Goal: Information Seeking & Learning: Learn about a topic

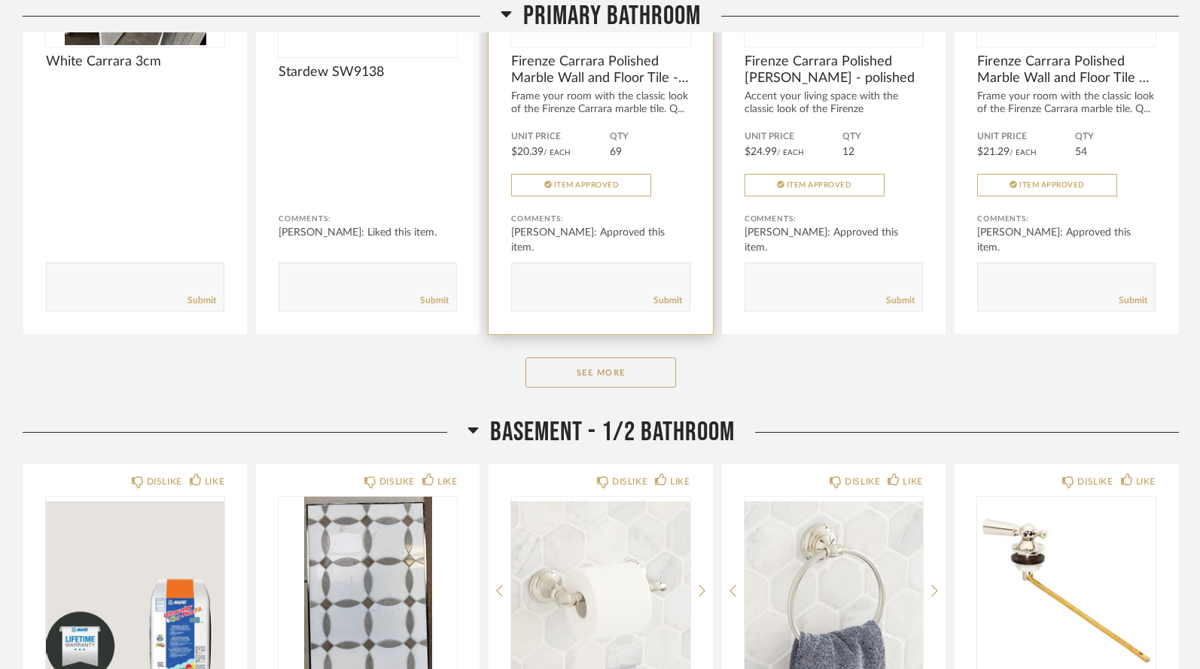
scroll to position [2943, 0]
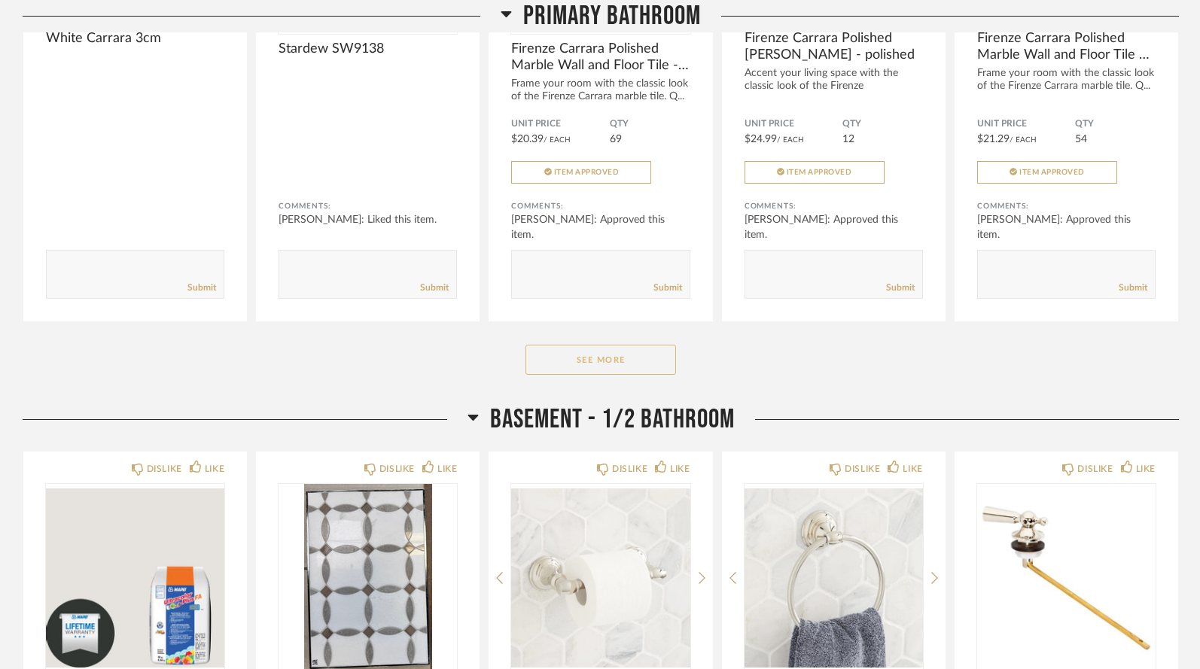
click at [561, 345] on button "See More" at bounding box center [600, 360] width 151 height 30
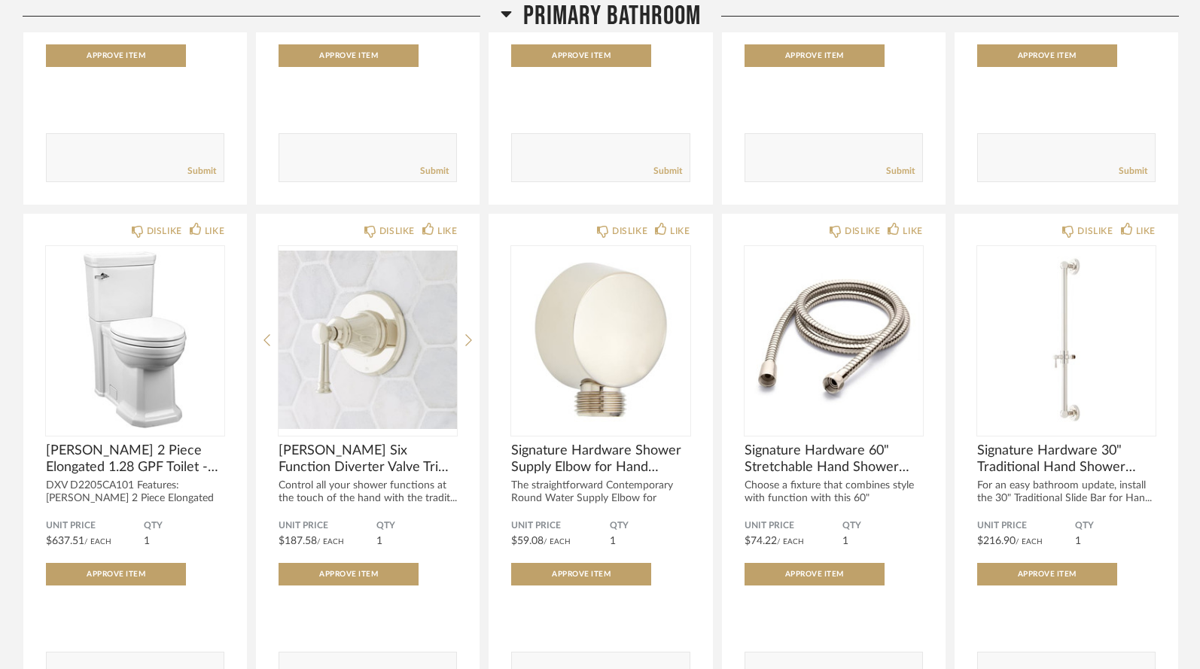
scroll to position [4120, 0]
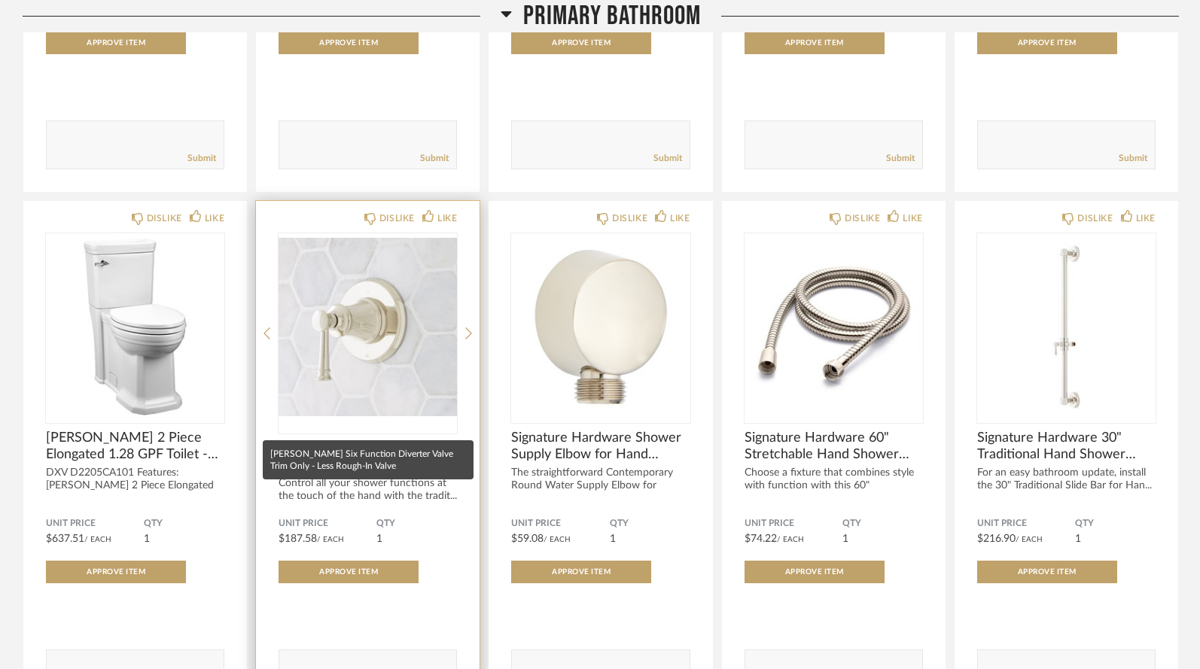
drag, startPoint x: 276, startPoint y: 407, endPoint x: 455, endPoint y: 430, distance: 179.8
click at [455, 430] on div "DISLIKE LIKE [PERSON_NAME] Six Function Diverter Valve Trim Only - Less Rough-I…" at bounding box center [368, 461] width 224 height 520
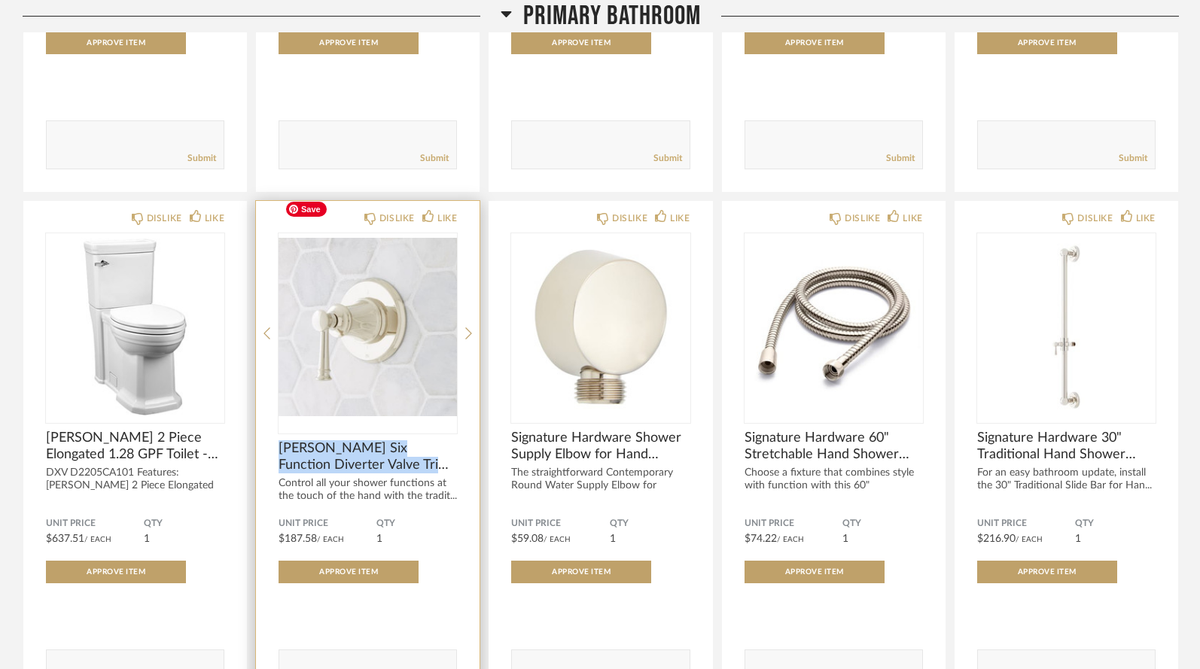
click at [408, 358] on img "0" at bounding box center [367, 327] width 178 height 188
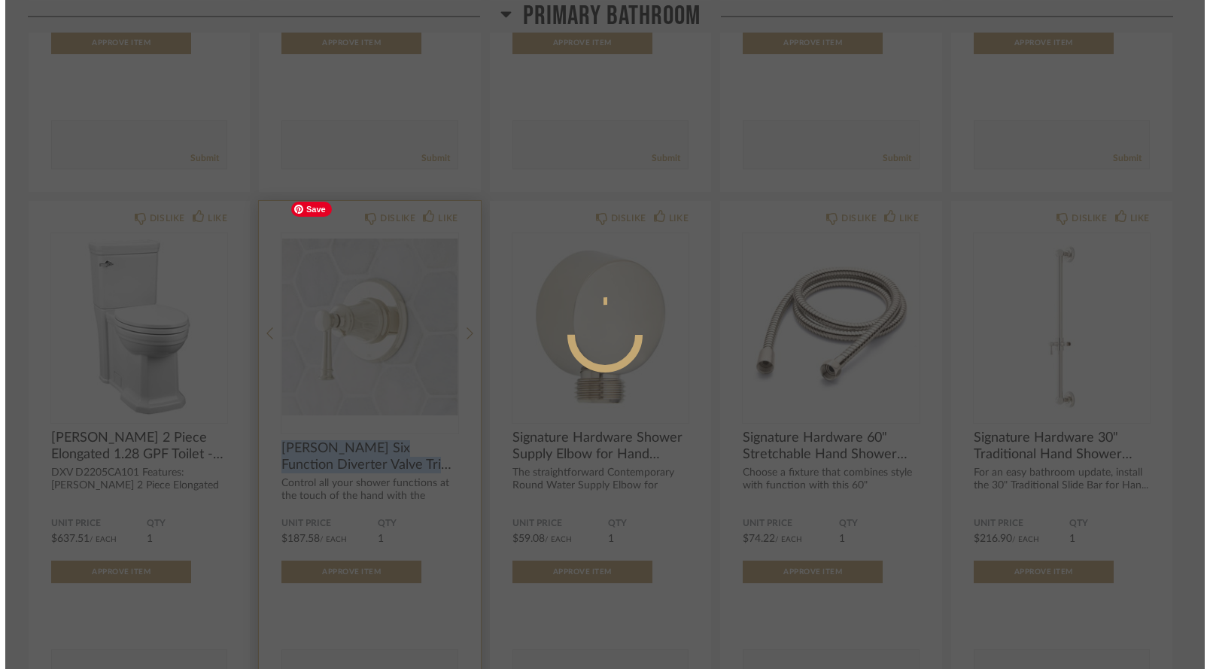
scroll to position [0, 0]
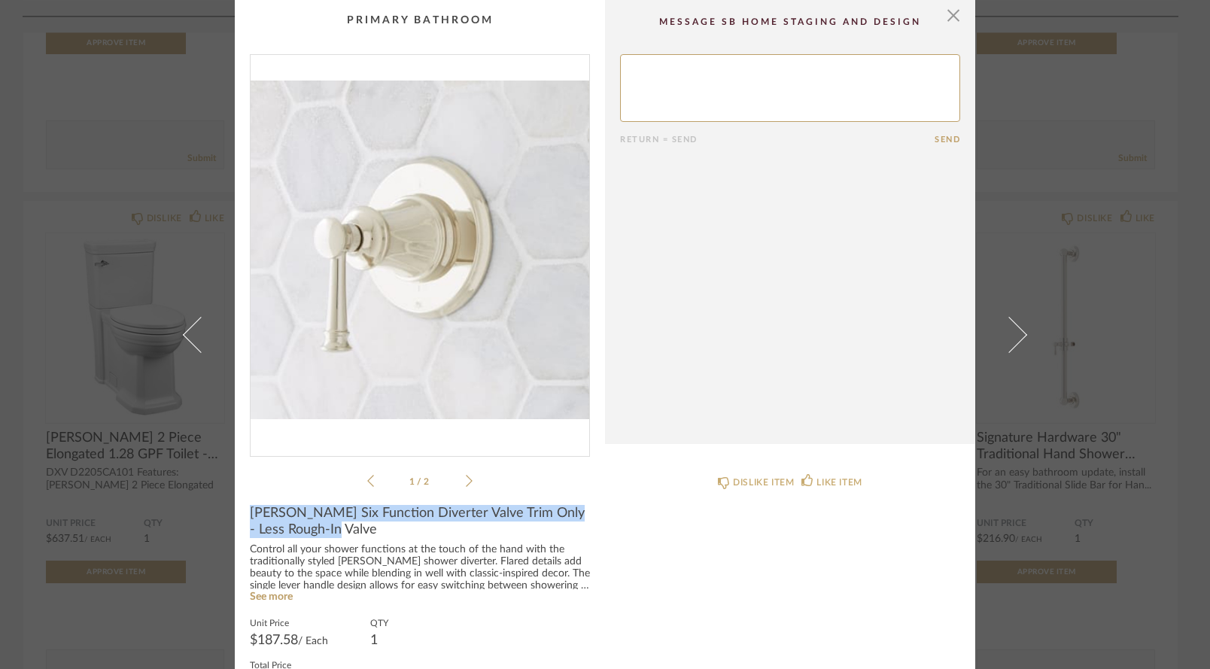
drag, startPoint x: 245, startPoint y: 510, endPoint x: 336, endPoint y: 530, distance: 93.1
click at [336, 530] on span "[PERSON_NAME] Six Function Diverter Valve Trim Only - Less Rough-In Valve" at bounding box center [420, 521] width 340 height 33
copy span "[PERSON_NAME] Six Function Diverter Valve Trim Only - Less Rough-In Valve"
click at [946, 14] on span "button" at bounding box center [954, 15] width 30 height 30
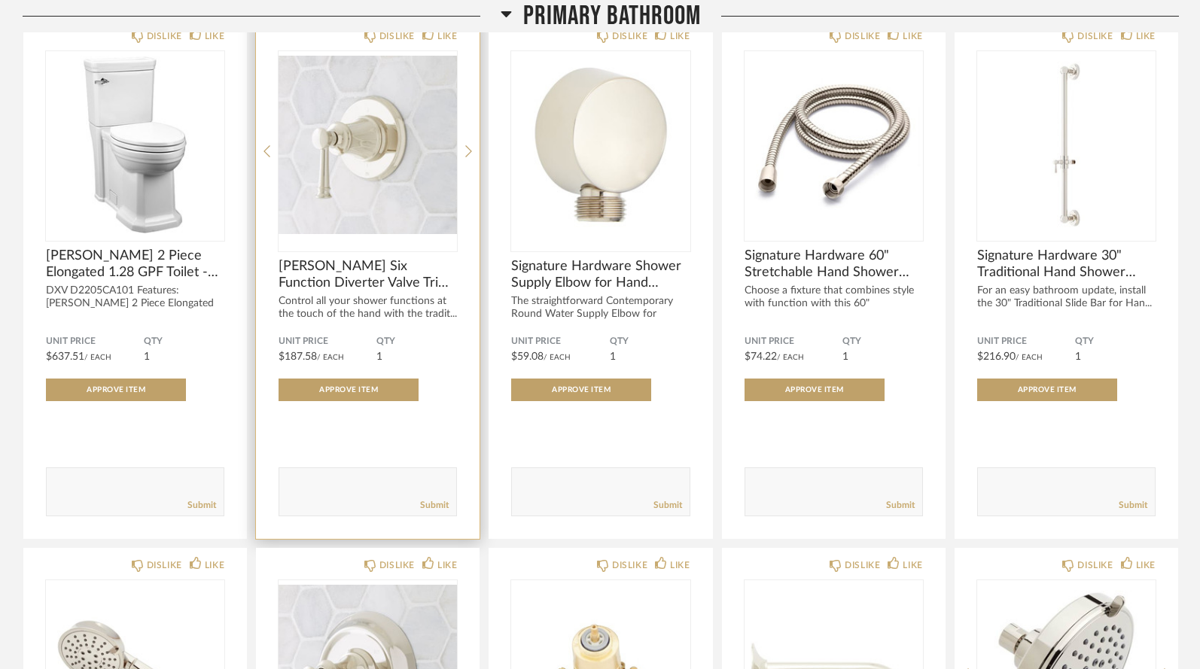
scroll to position [4209, 0]
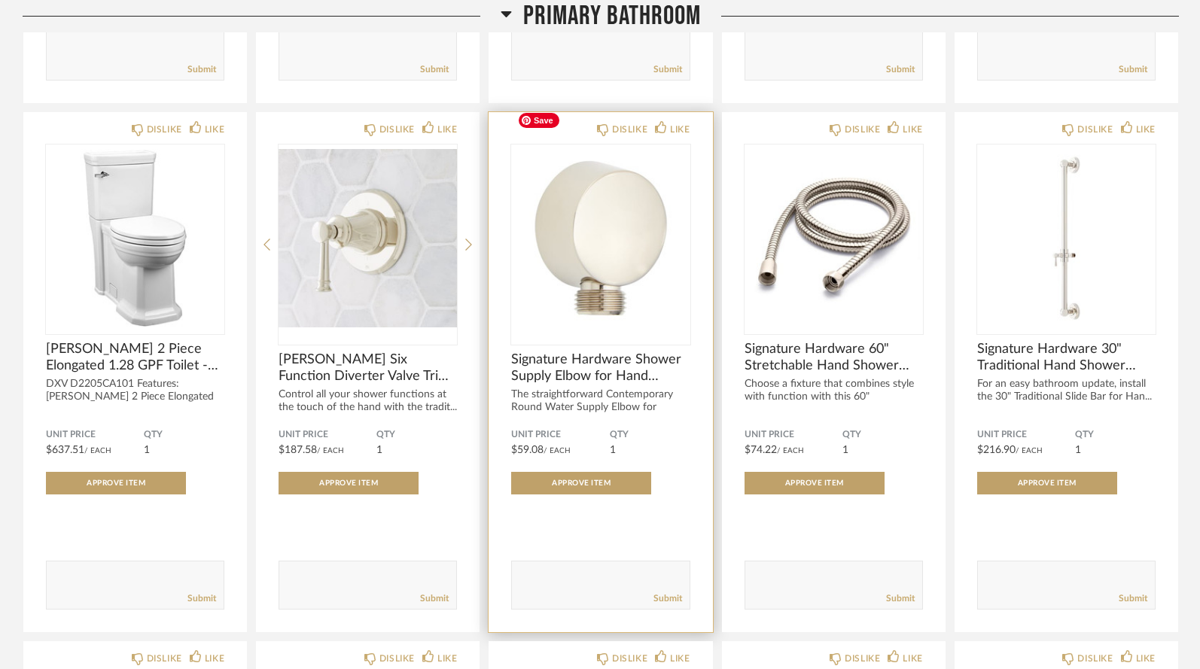
click at [551, 289] on img "0" at bounding box center [600, 239] width 178 height 188
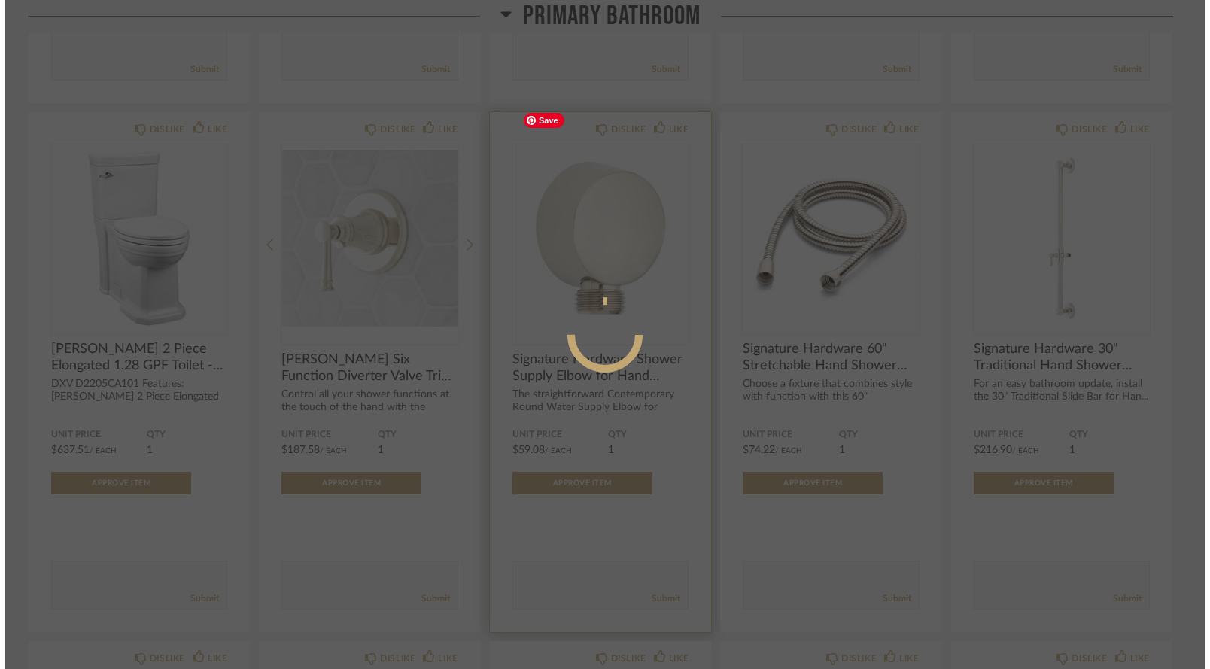
scroll to position [0, 0]
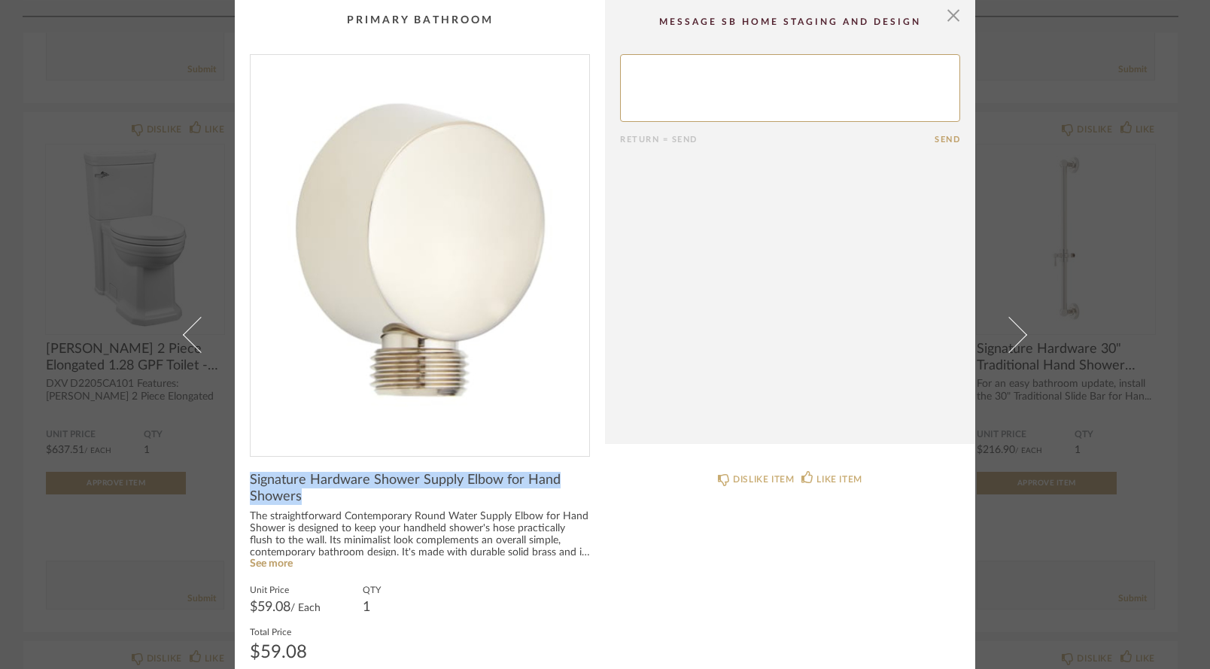
drag, startPoint x: 245, startPoint y: 479, endPoint x: 306, endPoint y: 497, distance: 63.4
click at [306, 497] on span "Signature Hardware Shower Supply Elbow for Hand Showers" at bounding box center [420, 488] width 340 height 33
copy span "Signature Hardware Shower Supply Elbow for Hand Showers"
click at [948, 18] on span "button" at bounding box center [954, 15] width 30 height 30
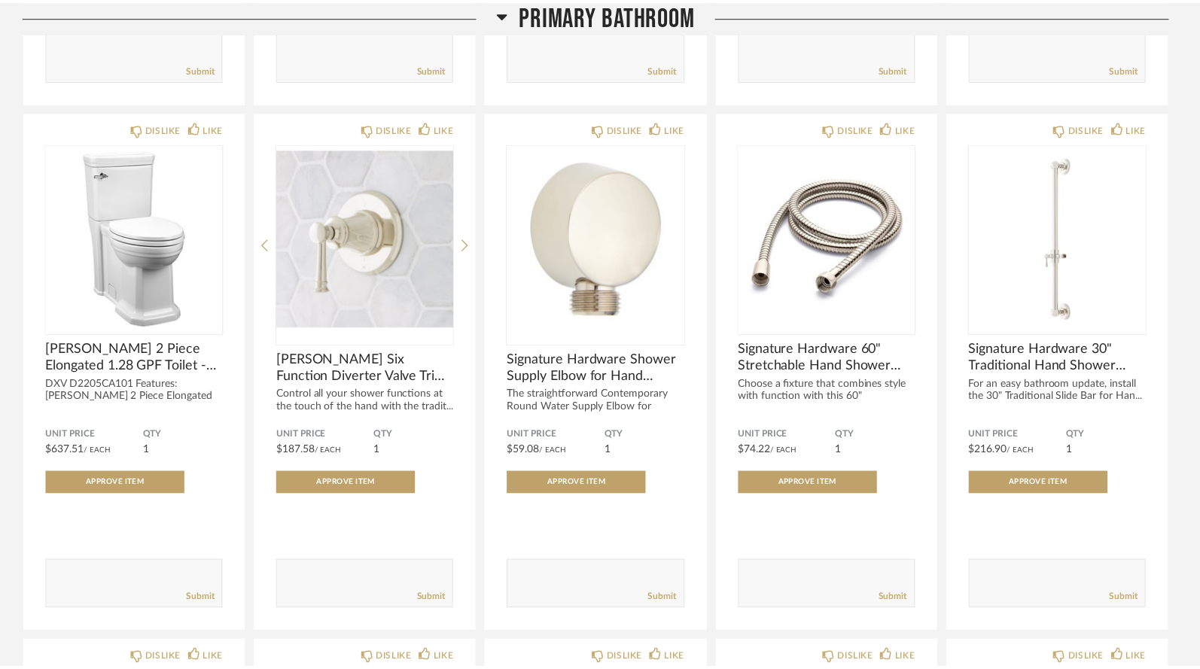
scroll to position [4209, 0]
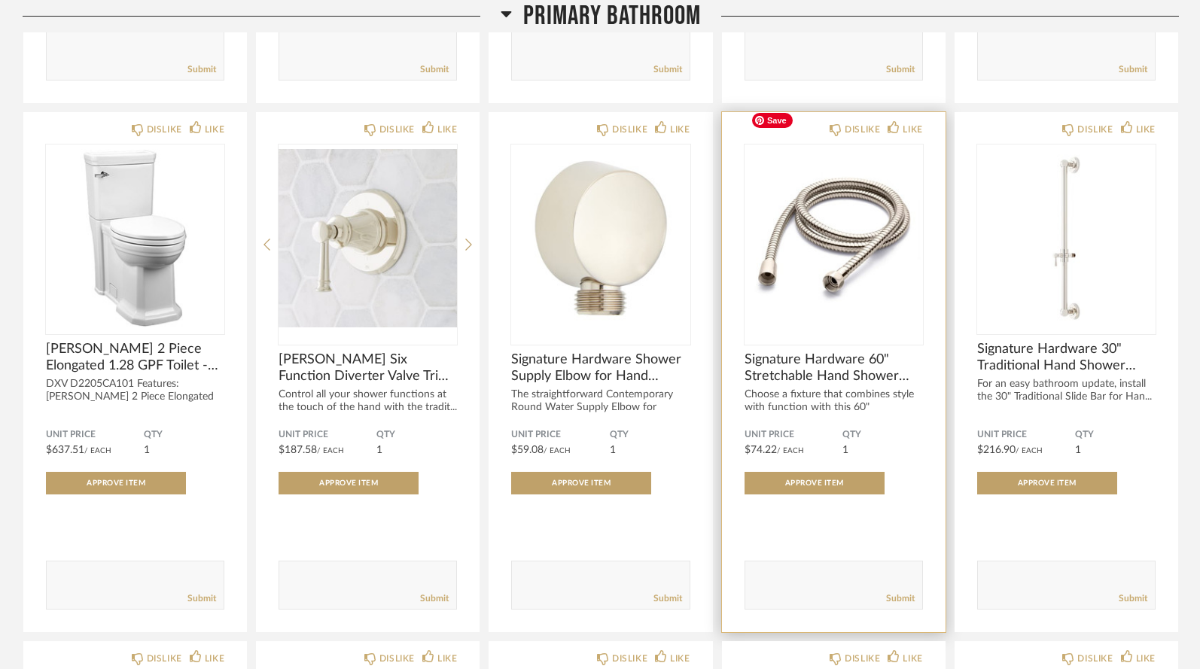
click at [796, 264] on img "0" at bounding box center [833, 239] width 178 height 188
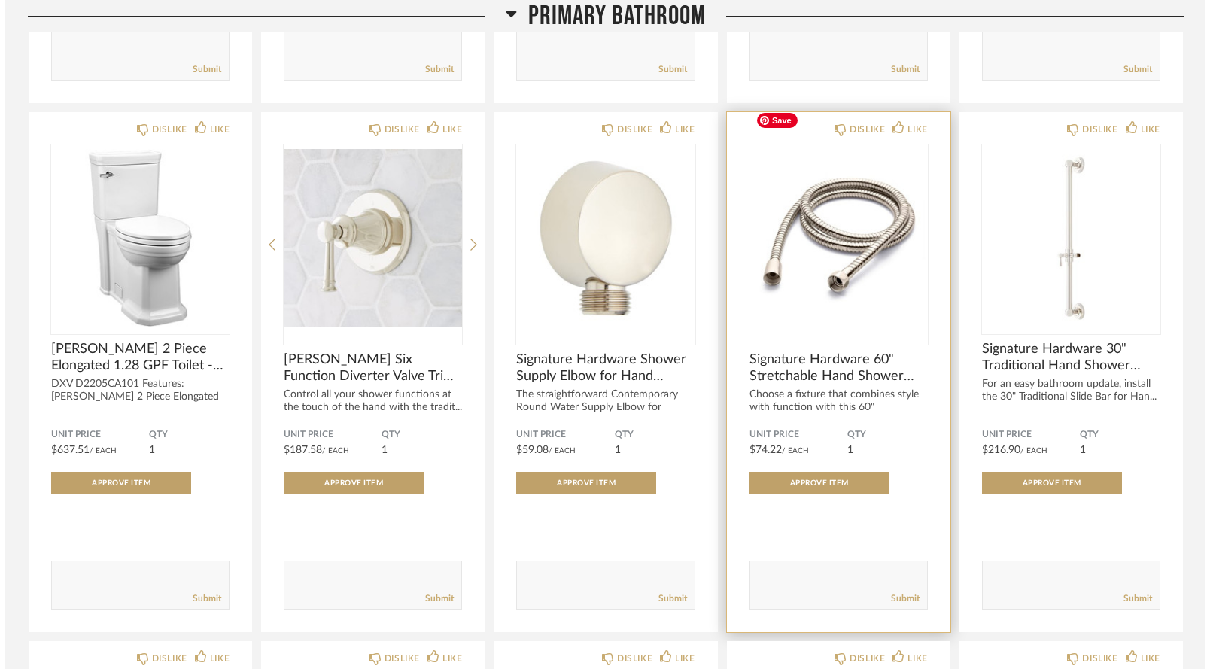
scroll to position [0, 0]
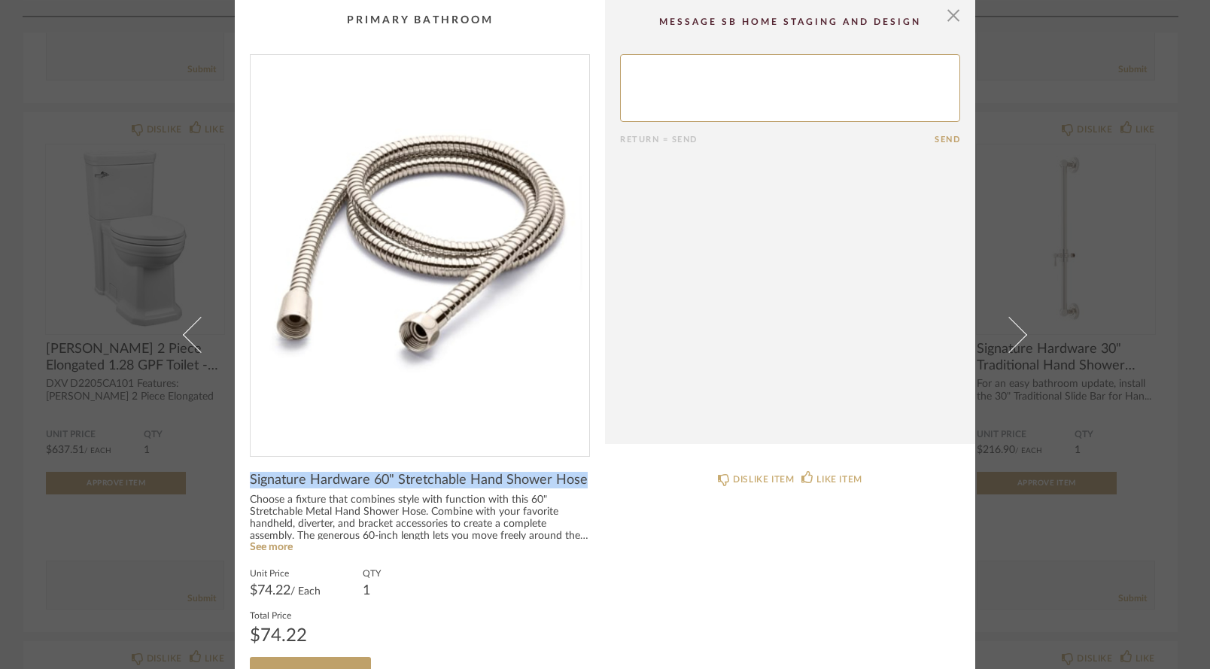
drag, startPoint x: 246, startPoint y: 476, endPoint x: 580, endPoint y: 476, distance: 334.2
click at [580, 476] on div "Signature Hardware 60" Stretchable Hand Shower Hose" at bounding box center [420, 480] width 340 height 17
copy span "Signature Hardware 60" Stretchable Hand Shower Hose"
click at [951, 7] on span "button" at bounding box center [954, 15] width 30 height 30
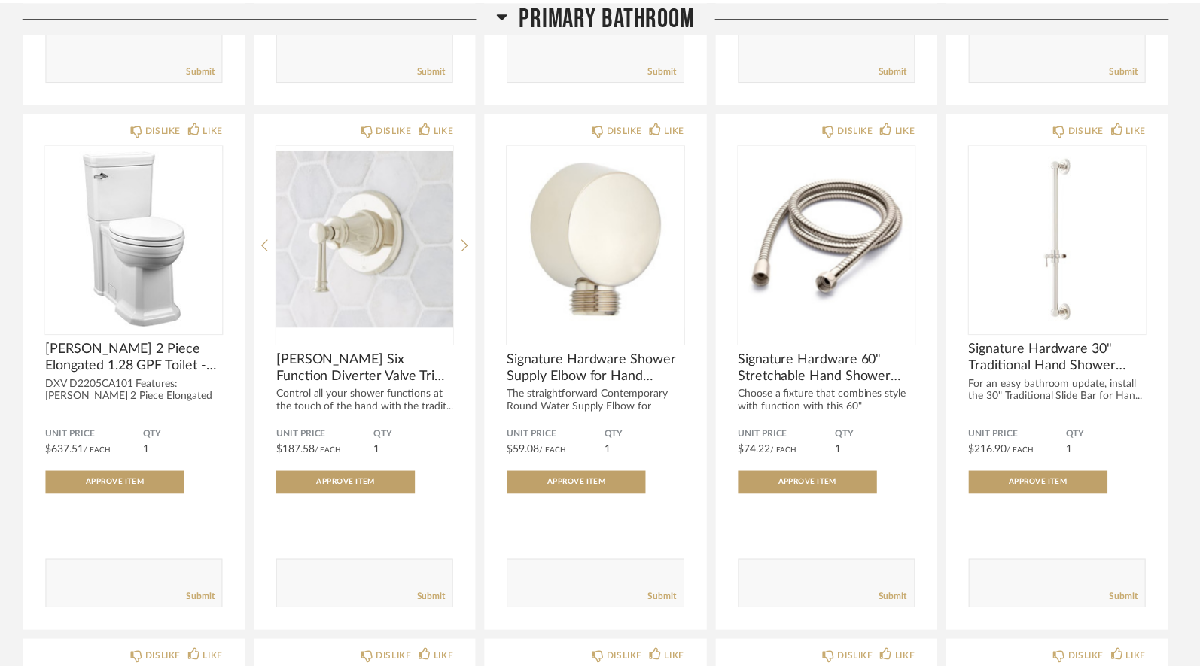
scroll to position [4209, 0]
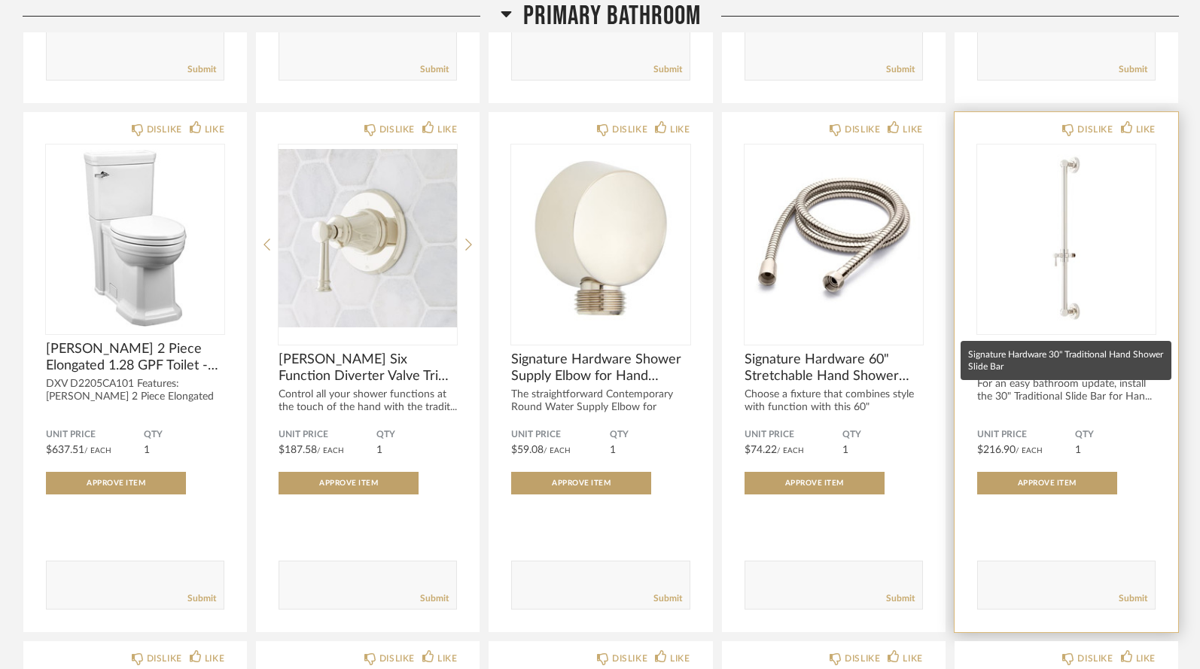
click at [1004, 341] on span "Signature Hardware 30" Traditional Hand Shower Slide Bar" at bounding box center [1066, 357] width 178 height 33
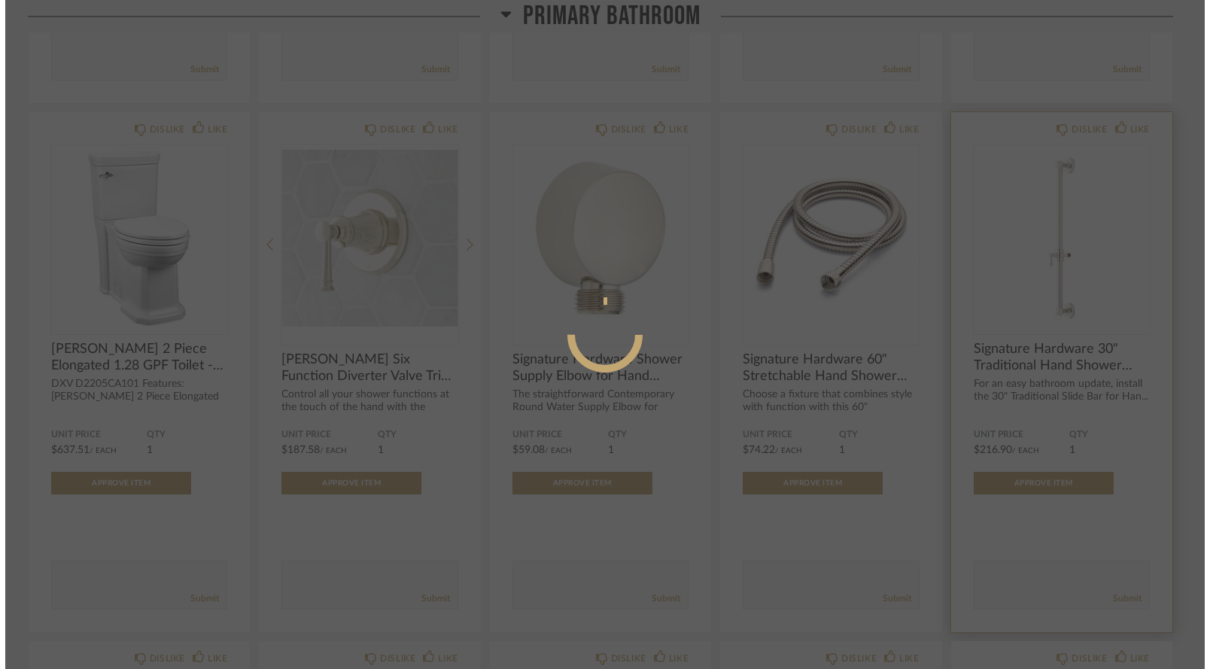
scroll to position [0, 0]
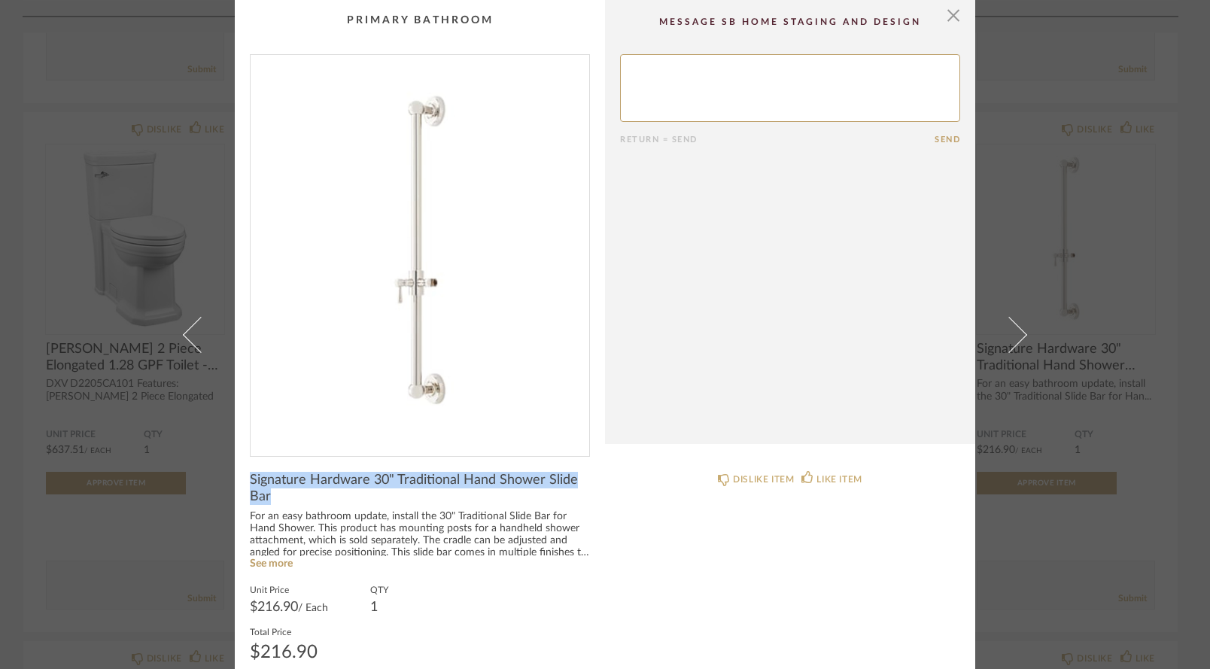
drag, startPoint x: 245, startPoint y: 476, endPoint x: 274, endPoint y: 495, distance: 34.7
click at [274, 495] on span "Signature Hardware 30" Traditional Hand Shower Slide Bar" at bounding box center [420, 488] width 340 height 33
copy span "Signature Hardware 30" Traditional Hand Shower Slide Bar"
click at [945, 20] on span "button" at bounding box center [954, 15] width 30 height 30
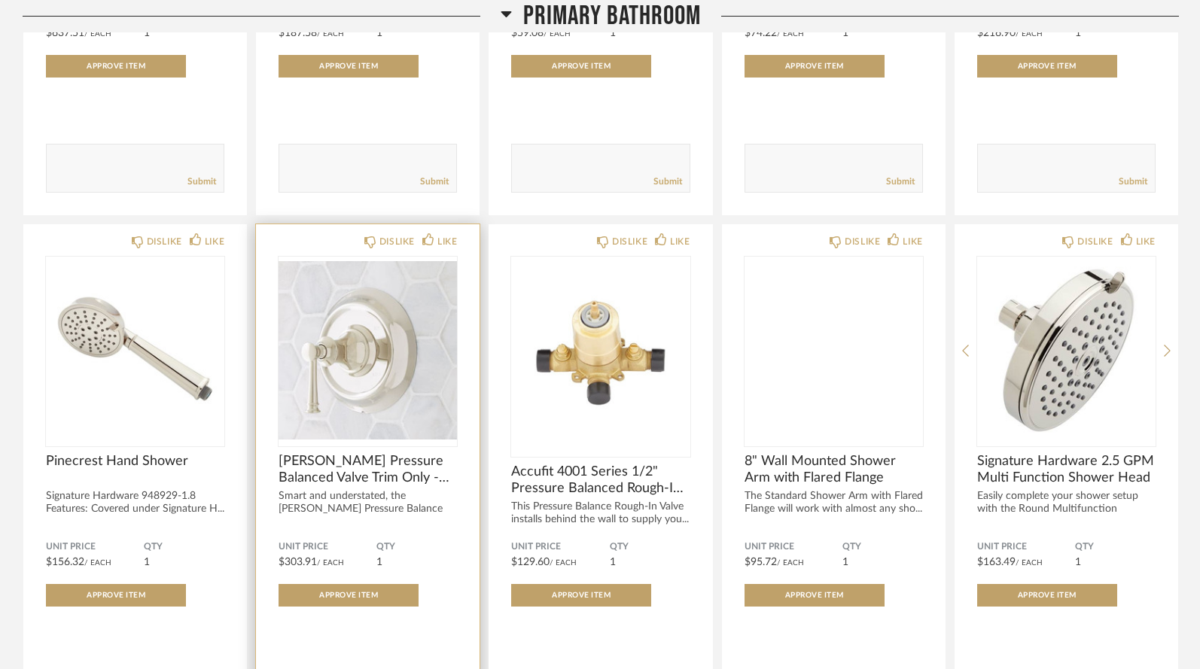
scroll to position [4640, 0]
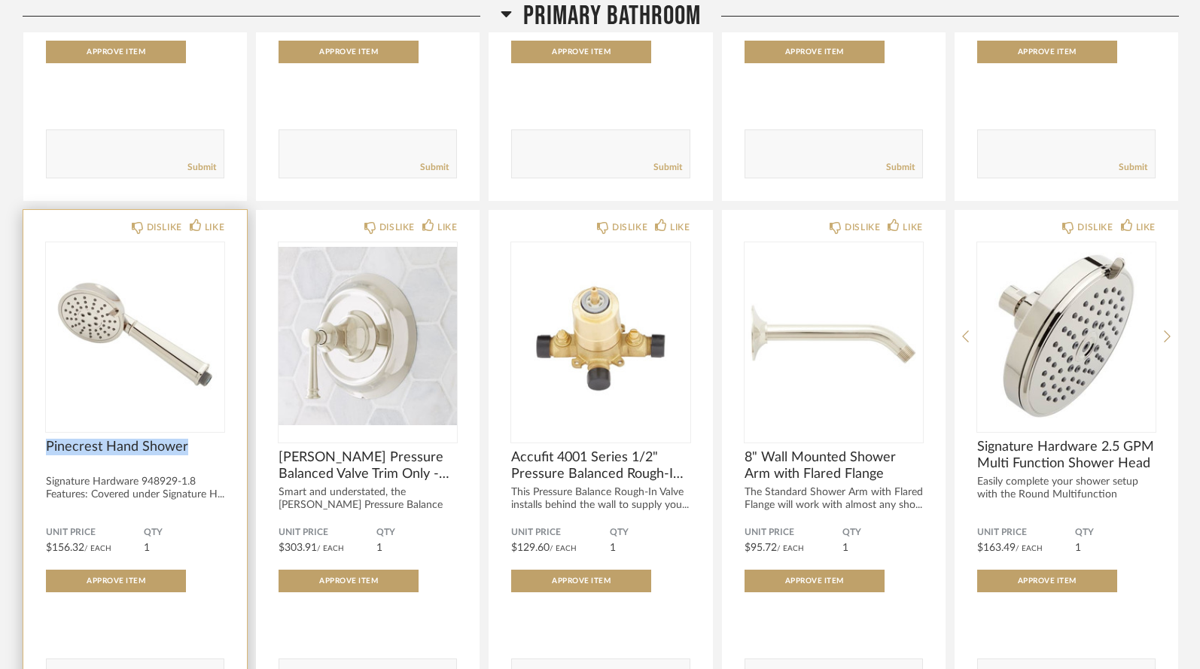
drag, startPoint x: 46, startPoint y: 404, endPoint x: 200, endPoint y: 417, distance: 154.8
click at [200, 439] on div "Pinecrest Hand Shower" at bounding box center [135, 455] width 178 height 33
copy span "Pinecrest Hand Shower"
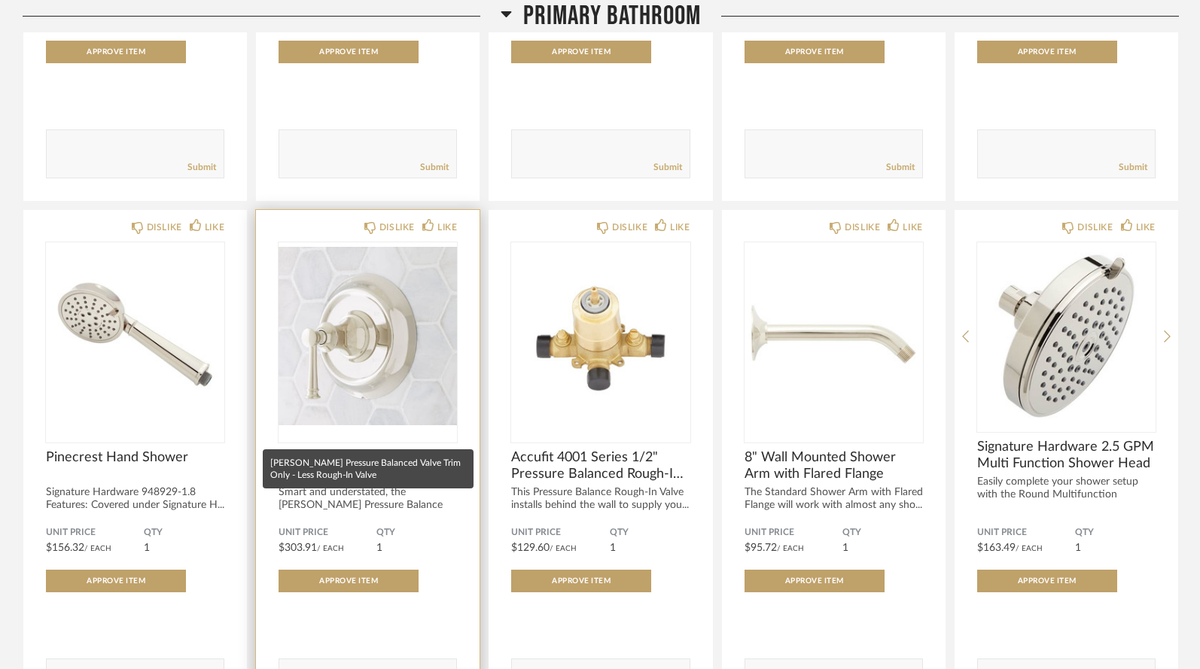
click at [388, 449] on span "[PERSON_NAME] Pressure Balanced Valve Trim Only - Less Rough-In Valve" at bounding box center [367, 465] width 178 height 33
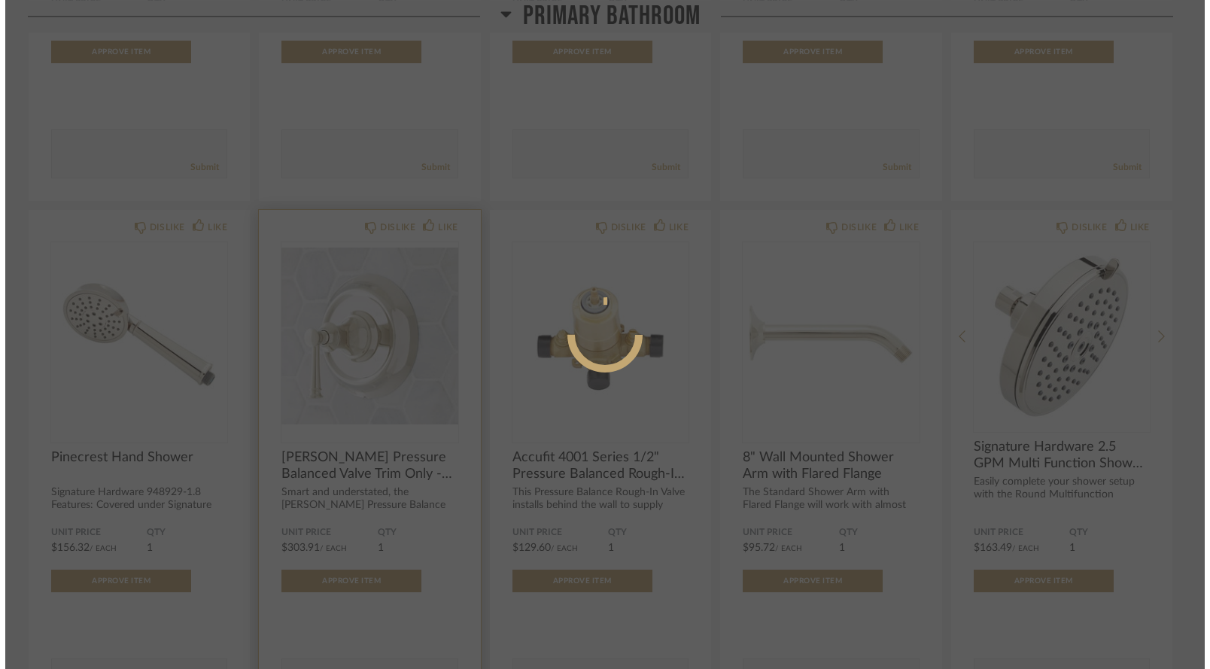
scroll to position [0, 0]
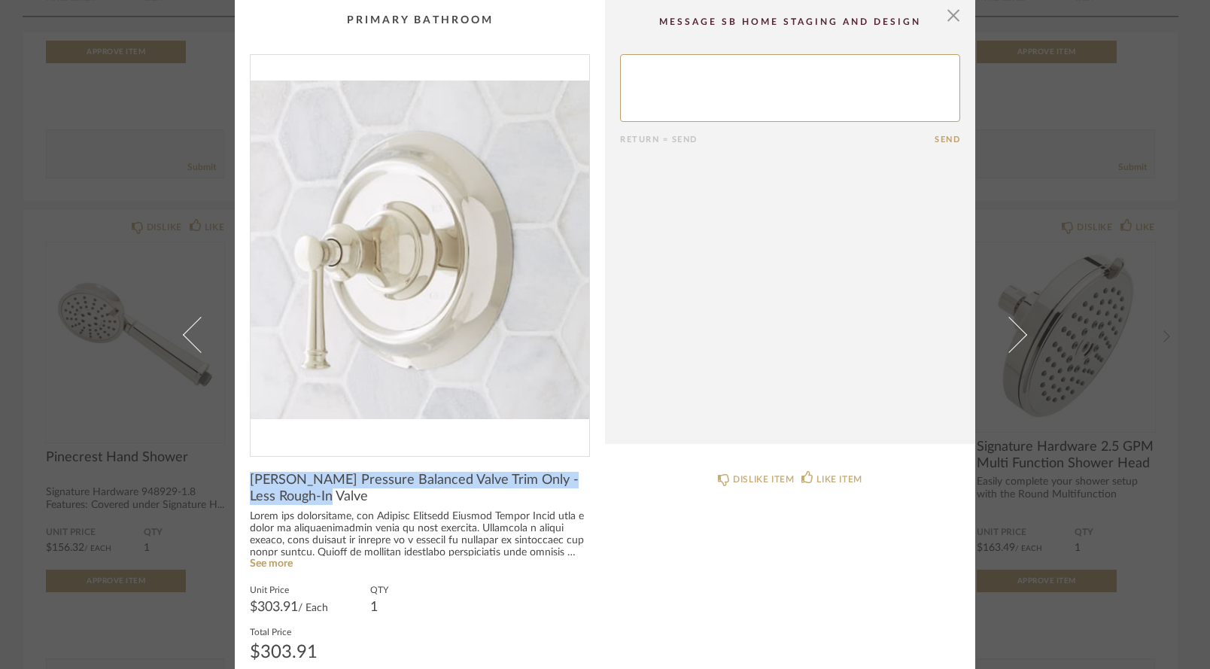
drag, startPoint x: 246, startPoint y: 478, endPoint x: 299, endPoint y: 496, distance: 55.7
click at [299, 496] on span "[PERSON_NAME] Pressure Balanced Valve Trim Only - Less Rough-In Valve" at bounding box center [420, 488] width 340 height 33
copy span "[PERSON_NAME] Pressure Balanced Valve Trim Only - Less Rough-In Valve"
click at [944, 12] on span "button" at bounding box center [954, 15] width 30 height 30
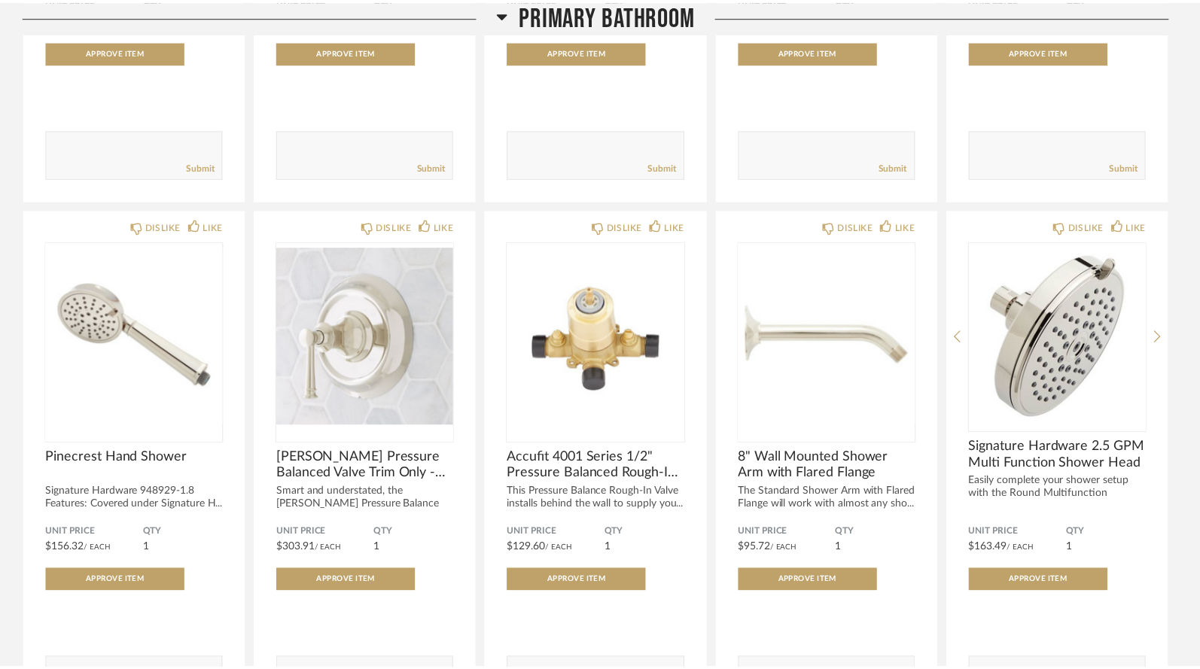
scroll to position [4640, 0]
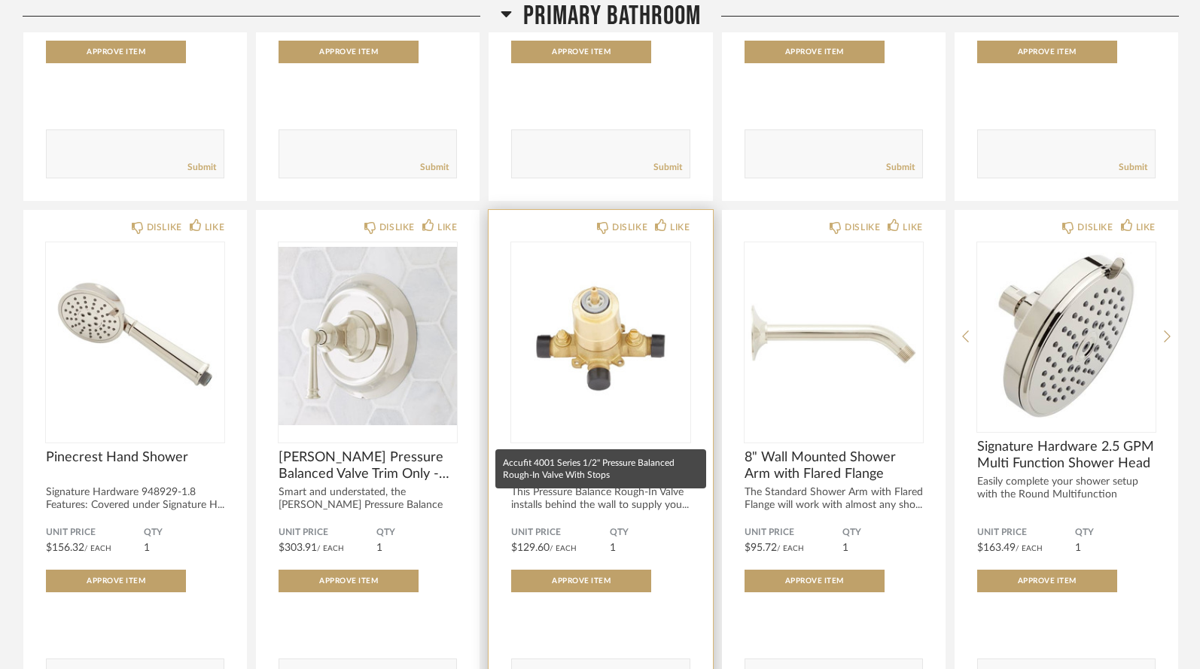
click at [581, 449] on span "Accufit 4001 Series 1/2" Pressure Balanced Rough-In Valve With Stops" at bounding box center [600, 465] width 178 height 33
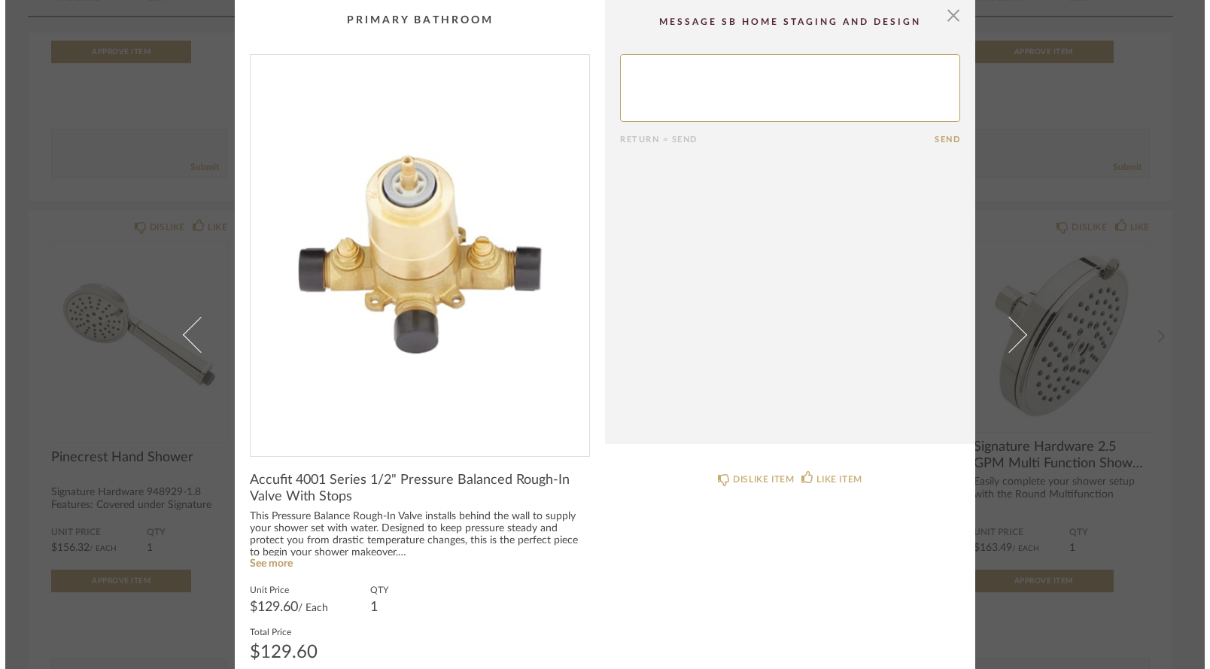
scroll to position [0, 0]
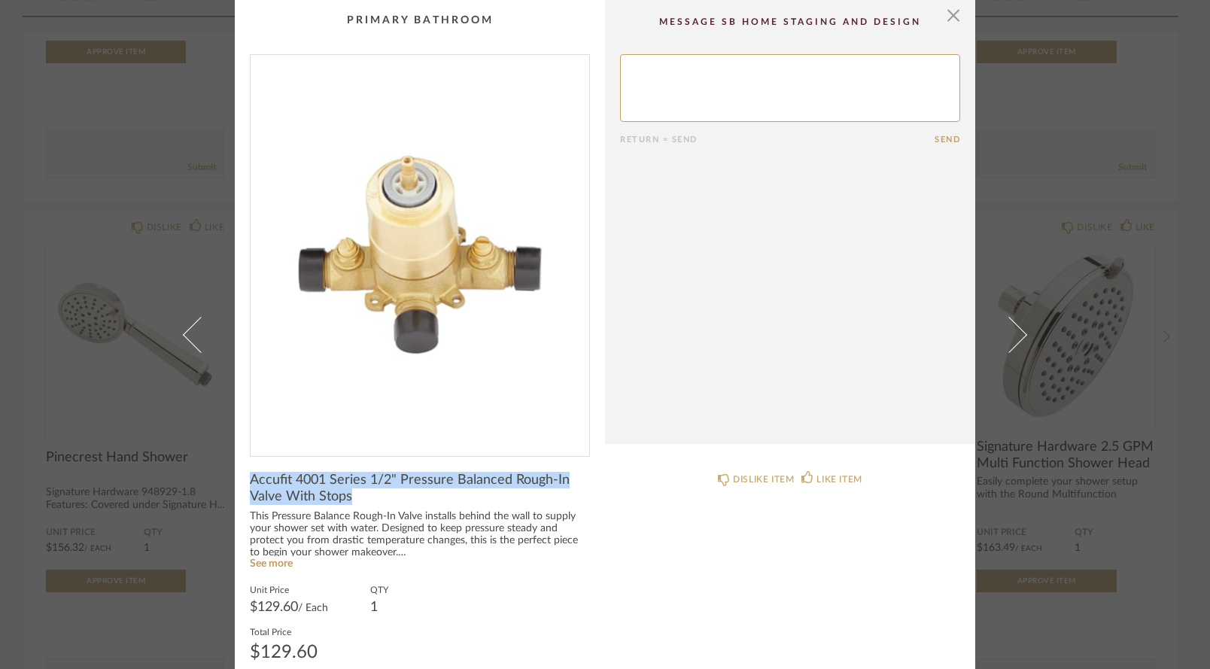
drag, startPoint x: 245, startPoint y: 480, endPoint x: 362, endPoint y: 497, distance: 117.8
click at [362, 497] on span "Accufit 4001 Series 1/2" Pressure Balanced Rough-In Valve With Stops" at bounding box center [420, 488] width 340 height 33
copy span "Accufit 4001 Series 1/2" Pressure Balanced Rough-In Valve With Stops"
click at [945, 17] on span "button" at bounding box center [954, 15] width 30 height 30
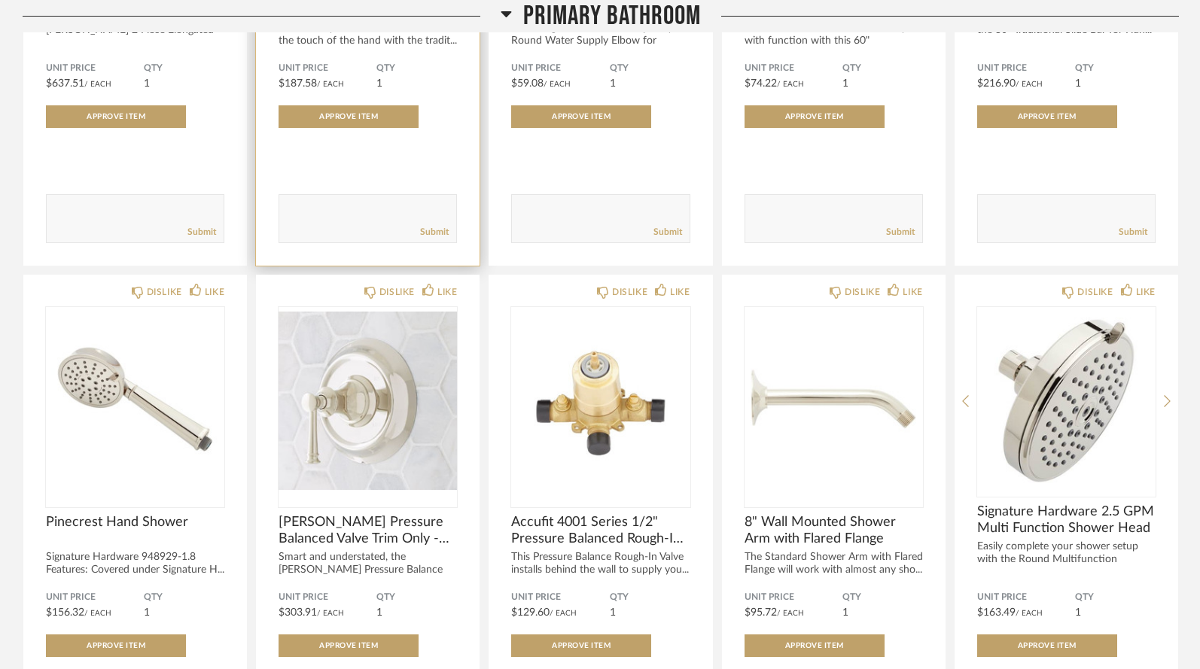
scroll to position [4578, 0]
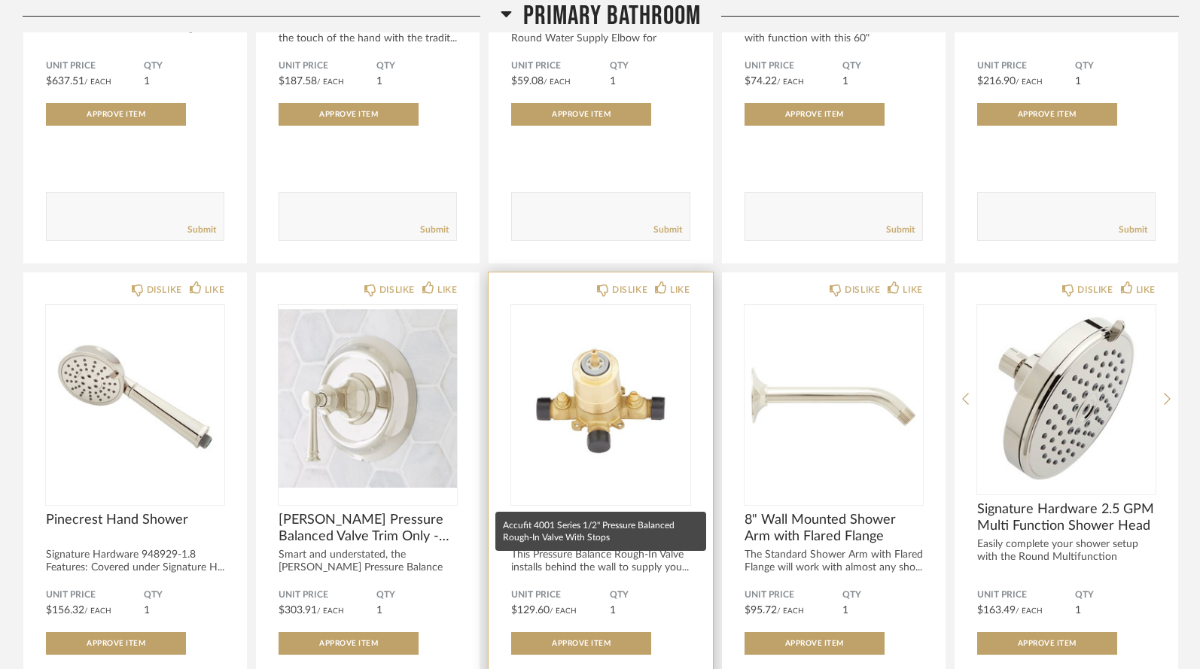
click at [574, 512] on span "Accufit 4001 Series 1/2" Pressure Balanced Rough-In Valve With Stops" at bounding box center [600, 528] width 178 height 33
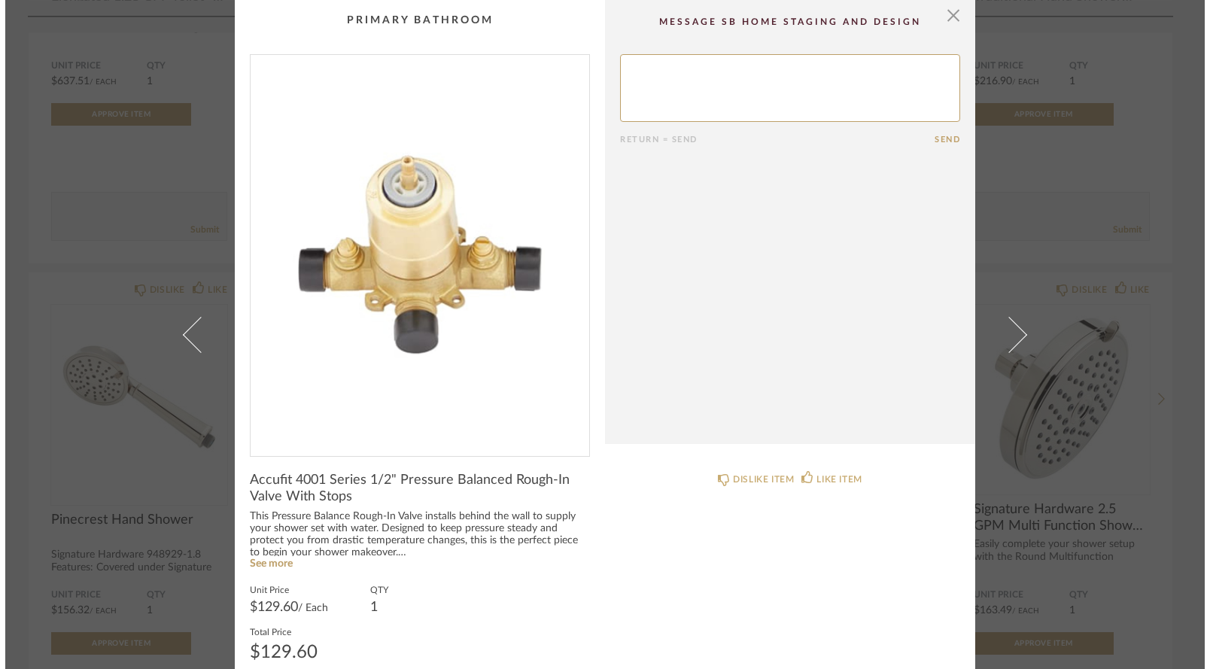
scroll to position [0, 0]
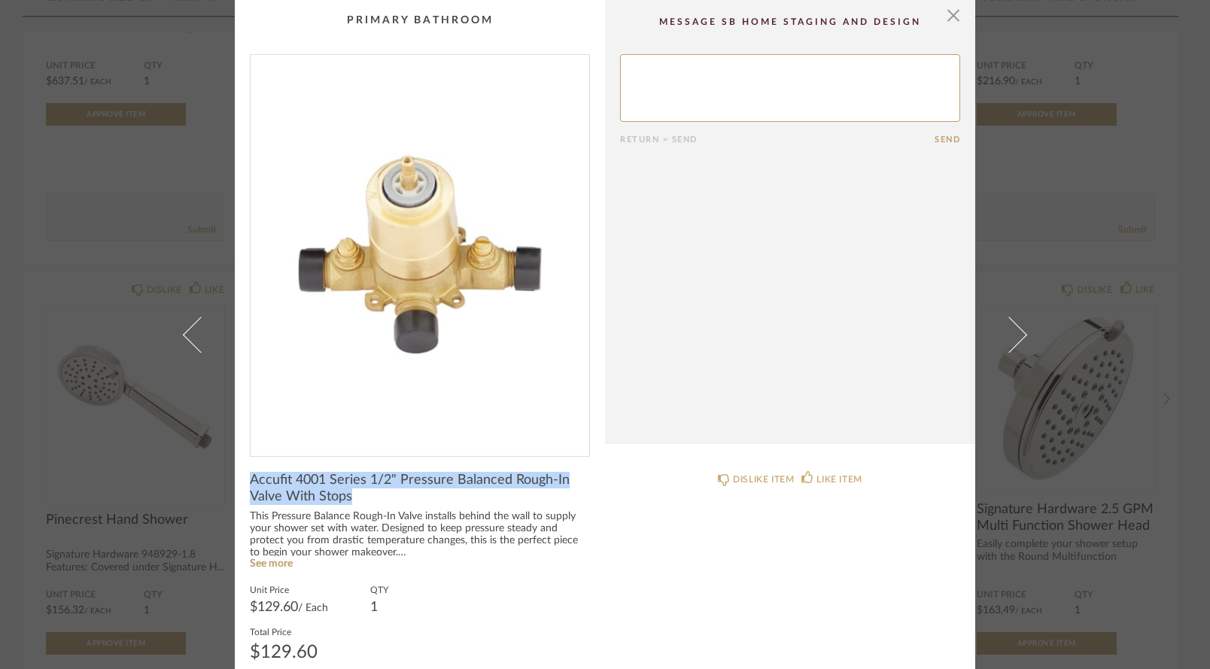
drag, startPoint x: 245, startPoint y: 479, endPoint x: 348, endPoint y: 494, distance: 104.3
click at [348, 494] on span "Accufit 4001 Series 1/2" Pressure Balanced Rough-In Valve With Stops" at bounding box center [420, 488] width 340 height 33
copy span "Accufit 4001 Series 1/2" Pressure Balanced Rough-In Valve With Stops"
click at [951, 21] on span "button" at bounding box center [954, 15] width 30 height 30
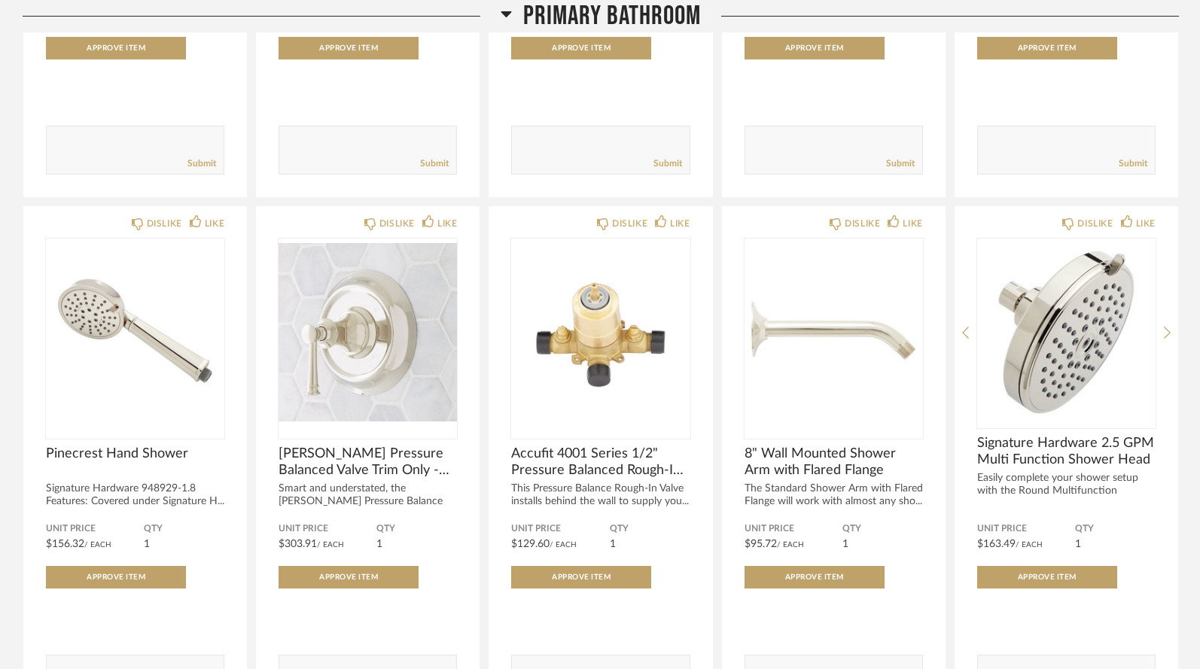
scroll to position [4645, 0]
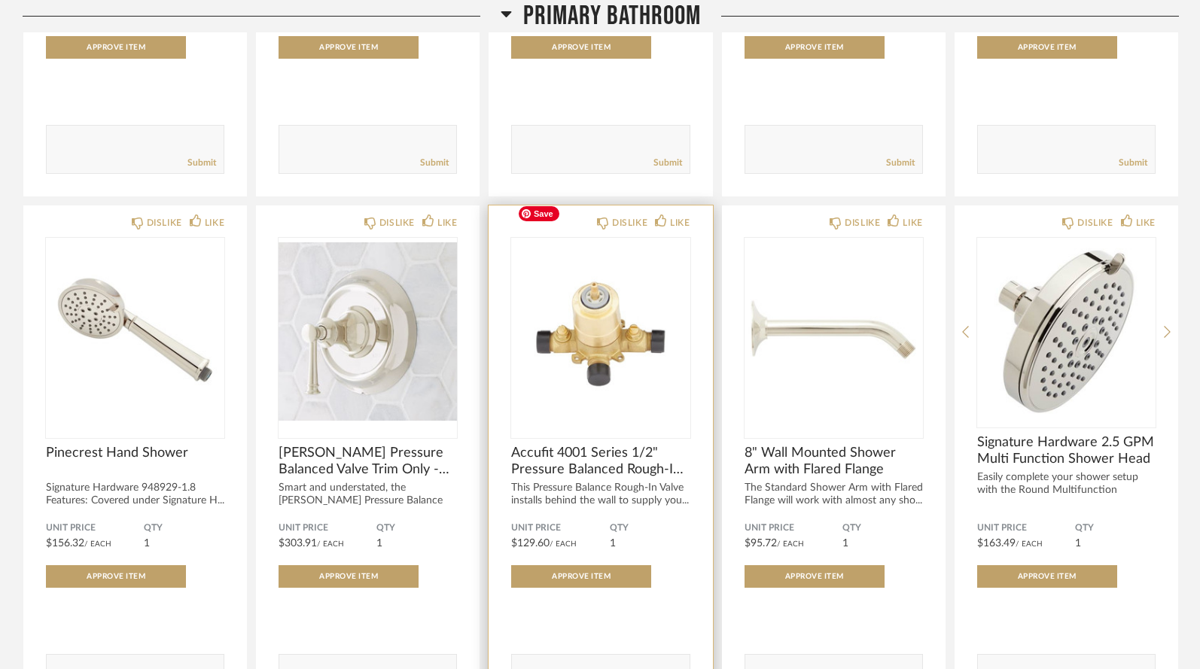
click at [577, 295] on img "0" at bounding box center [600, 332] width 178 height 188
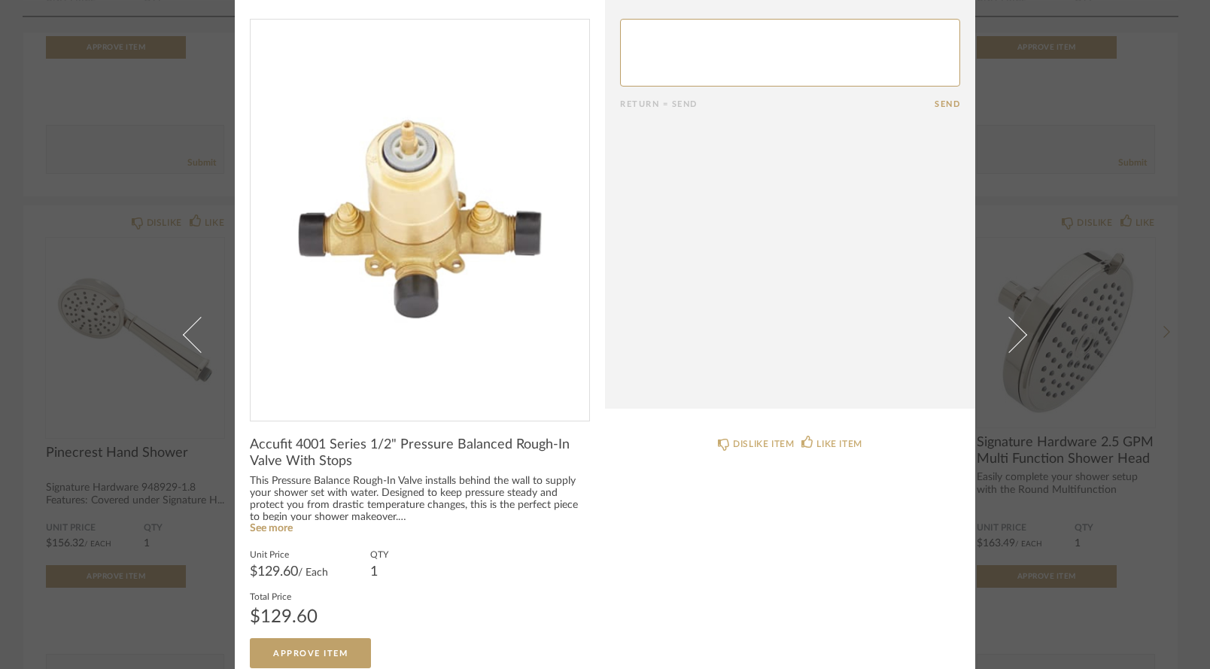
scroll to position [38, 0]
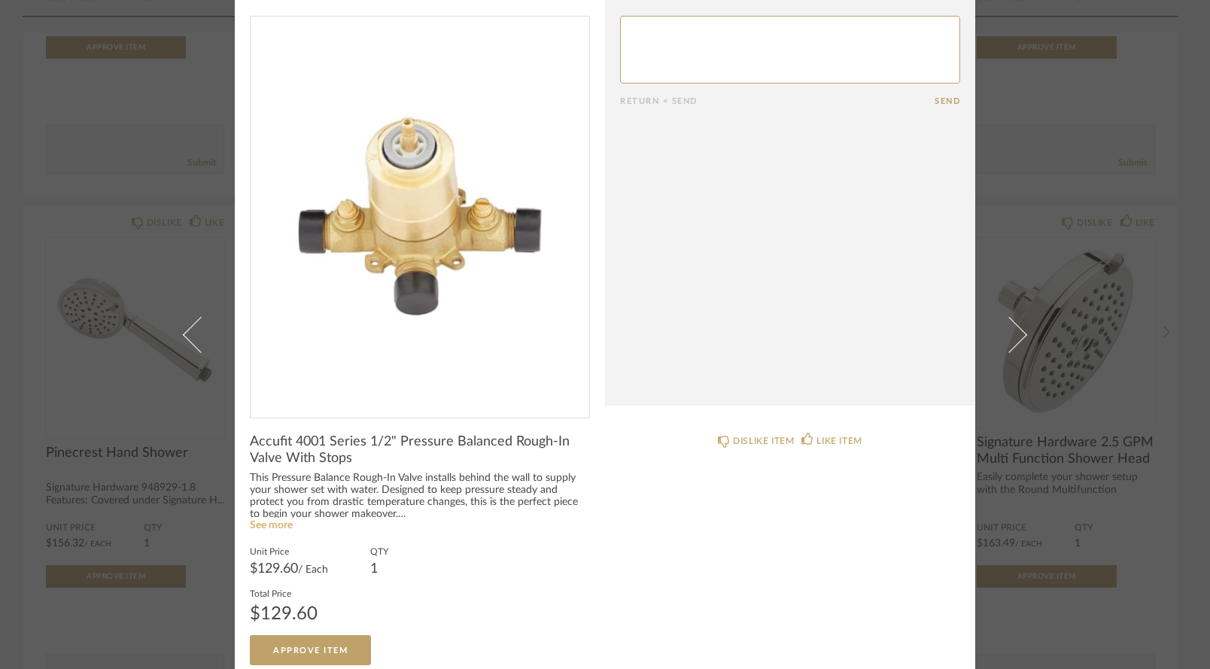
click at [277, 525] on link "See more" at bounding box center [271, 525] width 43 height 11
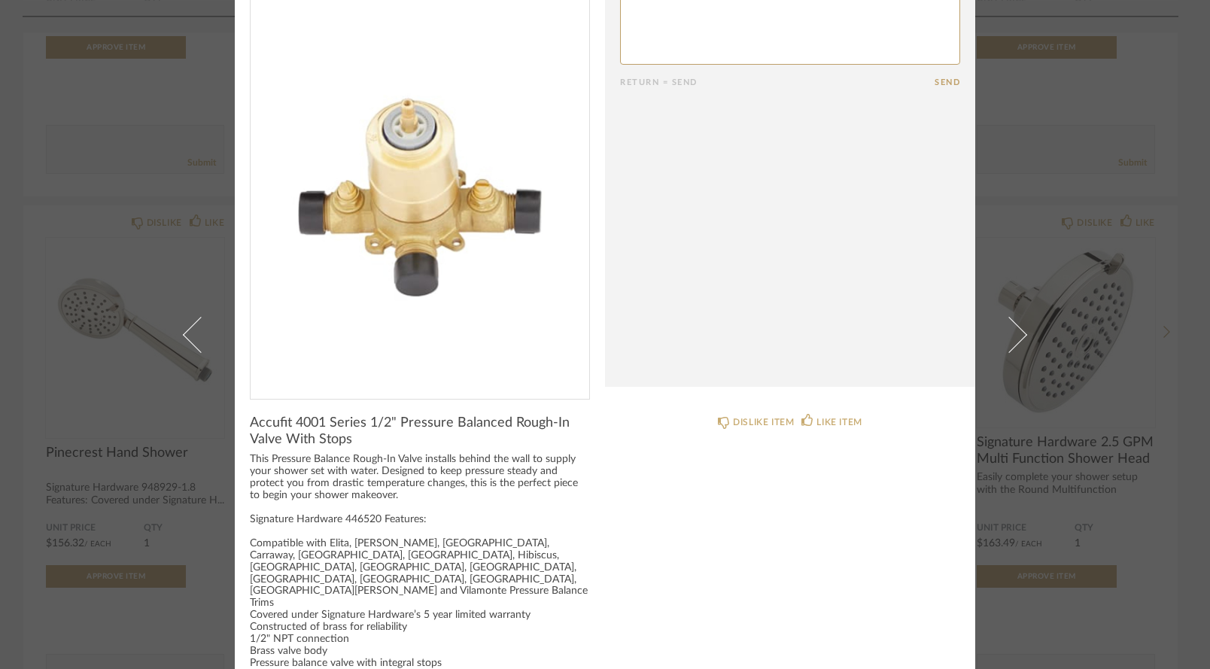
scroll to position [59, 0]
drag, startPoint x: 338, startPoint y: 516, endPoint x: 376, endPoint y: 515, distance: 37.7
click at [376, 515] on div "This Pressure Balance Rough-In Valve installs behind the wall to supply your sh…" at bounding box center [420, 584] width 340 height 264
copy div "446520"
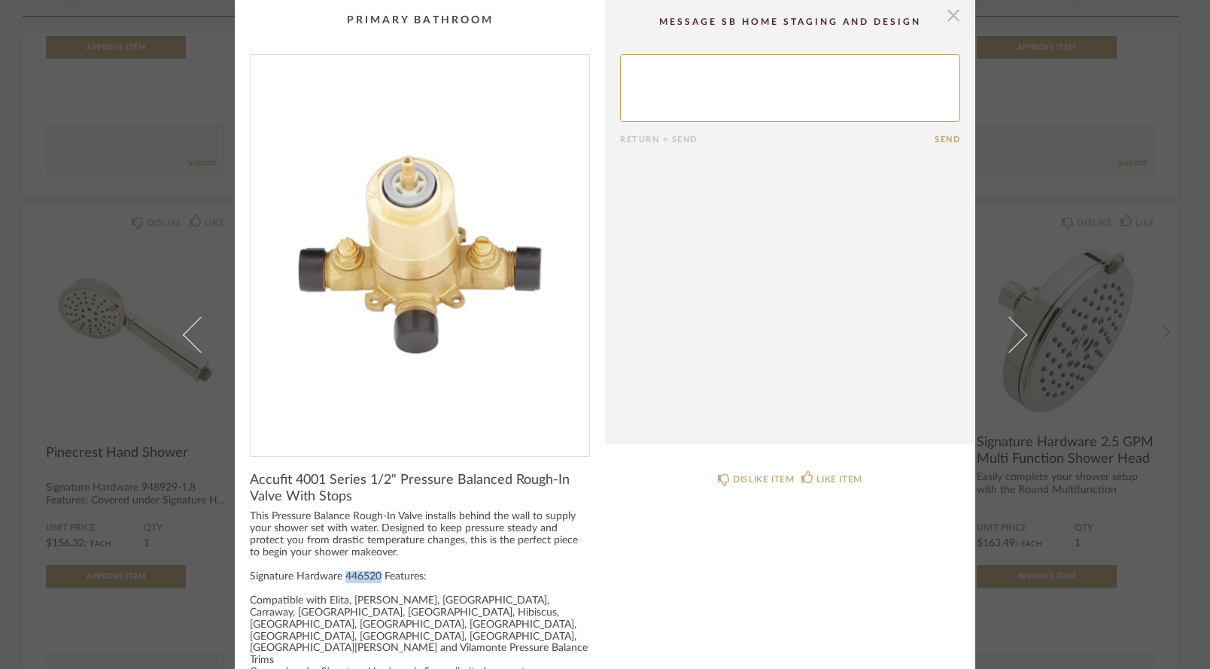
scroll to position [0, 0]
click at [950, 15] on span "button" at bounding box center [954, 15] width 30 height 30
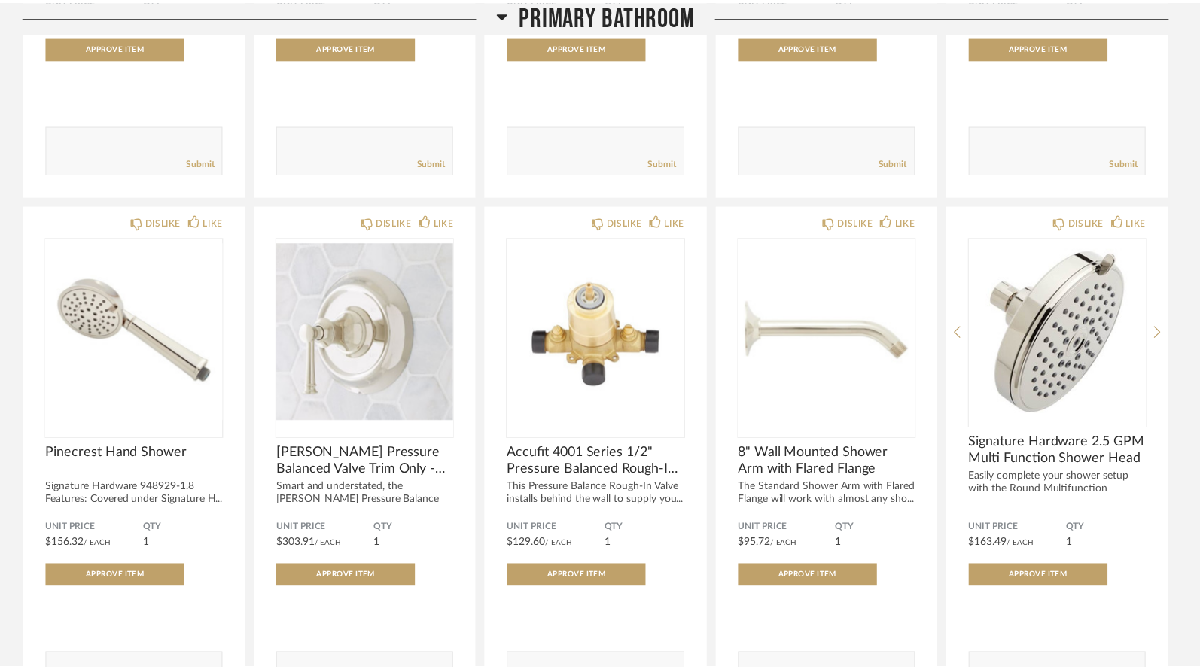
scroll to position [4645, 0]
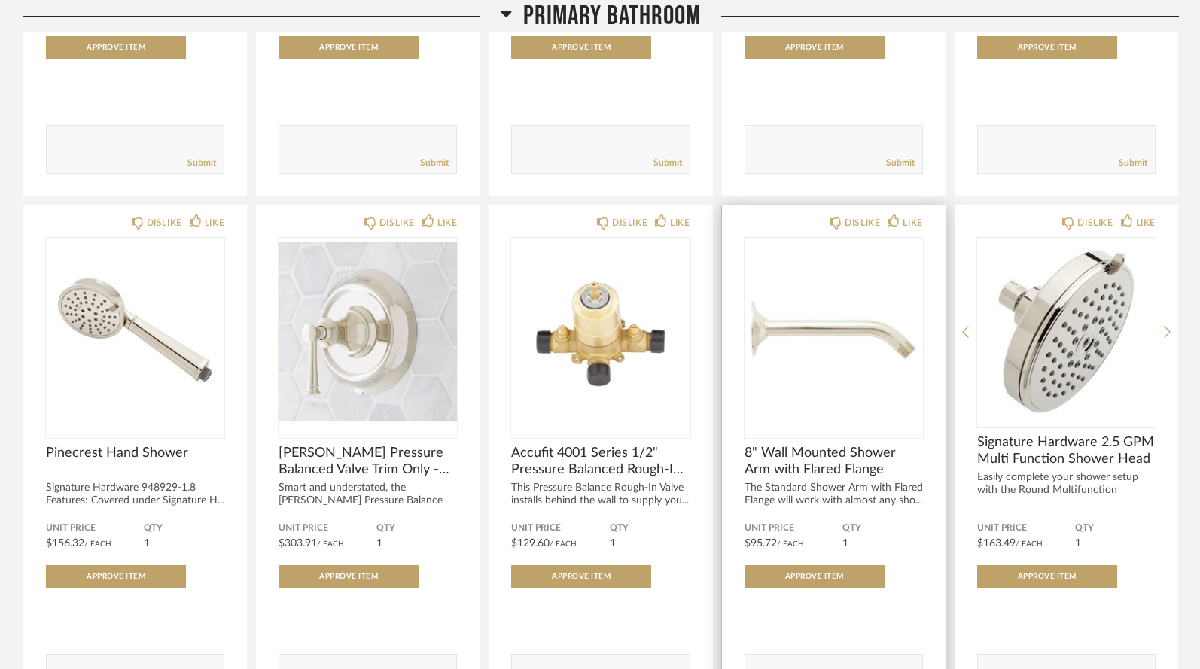
click at [754, 445] on span "8" Wall Mounted Shower Arm with Flared Flange" at bounding box center [833, 461] width 178 height 33
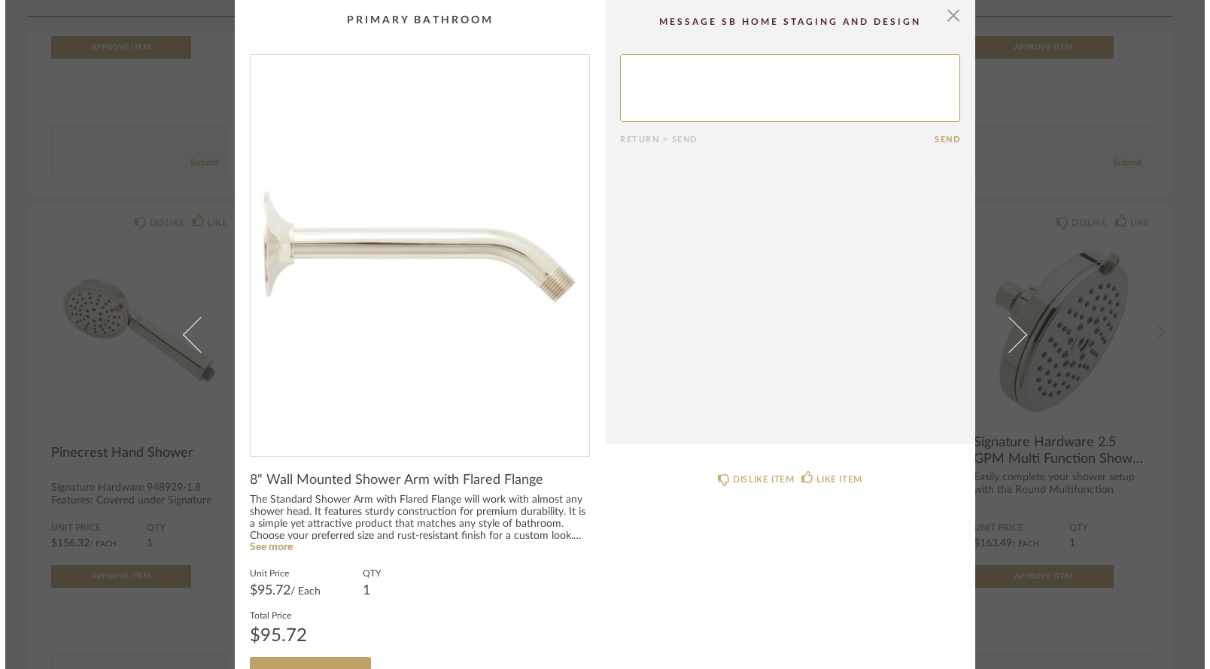
scroll to position [0, 0]
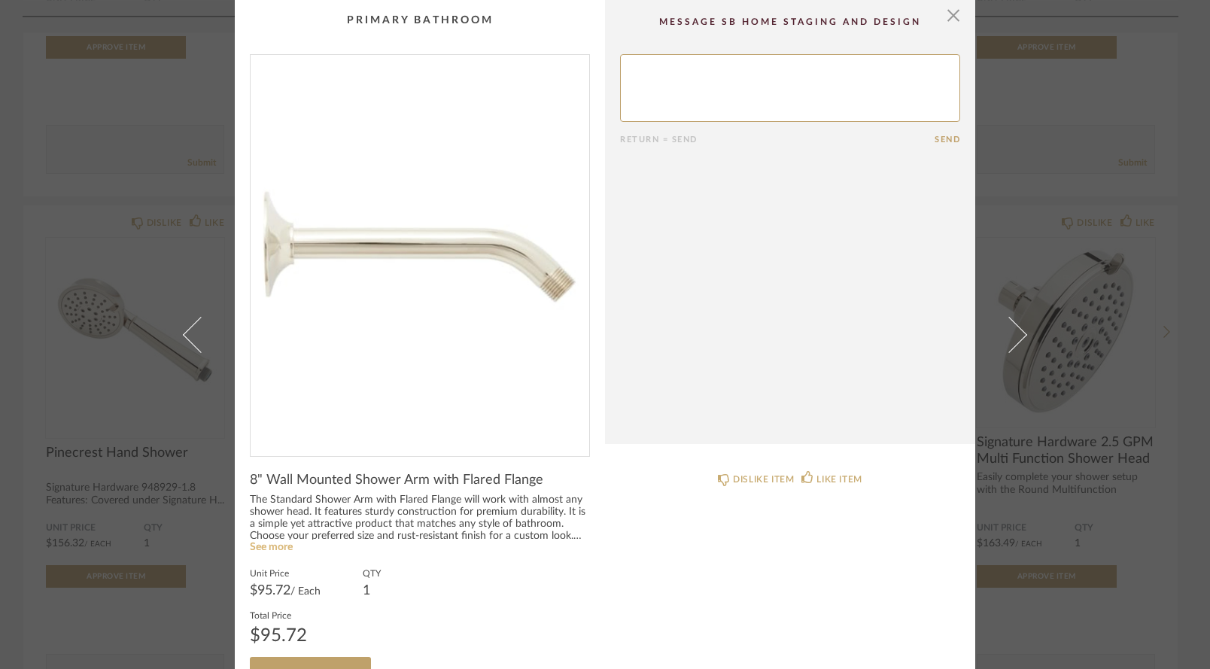
click at [272, 546] on link "See more" at bounding box center [271, 547] width 43 height 11
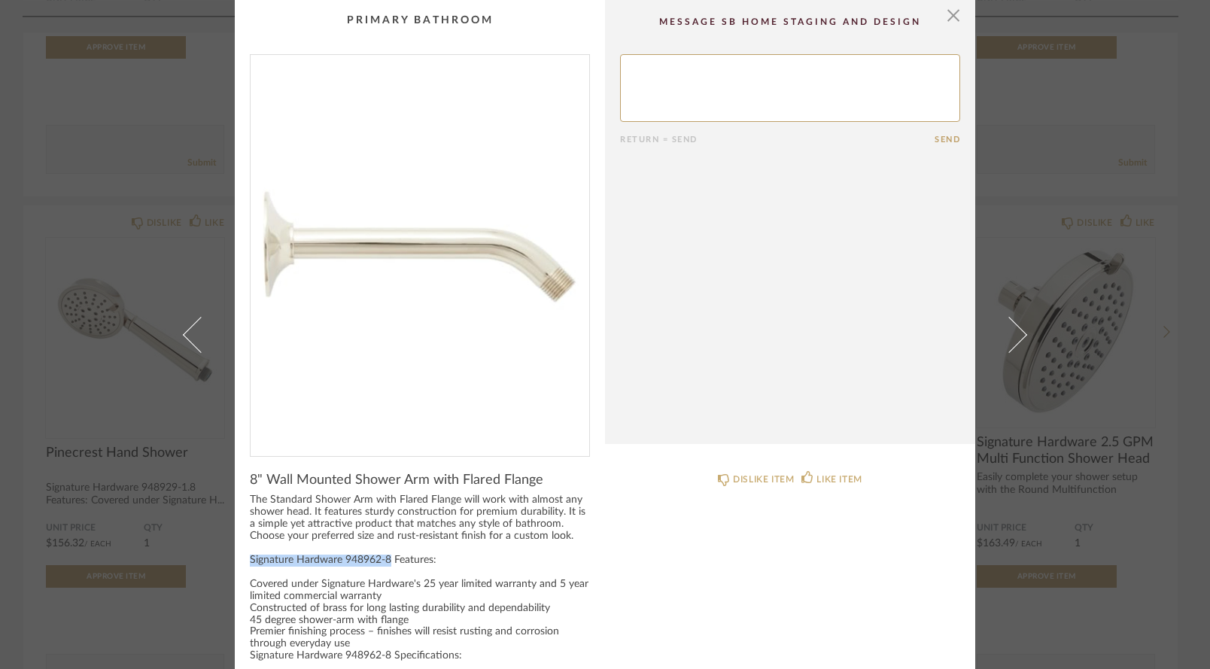
drag, startPoint x: 245, startPoint y: 559, endPoint x: 385, endPoint y: 558, distance: 139.2
click at [385, 558] on div "The Standard Shower Arm with Flared Flange will work with almost any shower hea…" at bounding box center [420, 608] width 340 height 228
copy div "Signature Hardware 948962-8"
click at [948, 16] on span "button" at bounding box center [954, 15] width 30 height 30
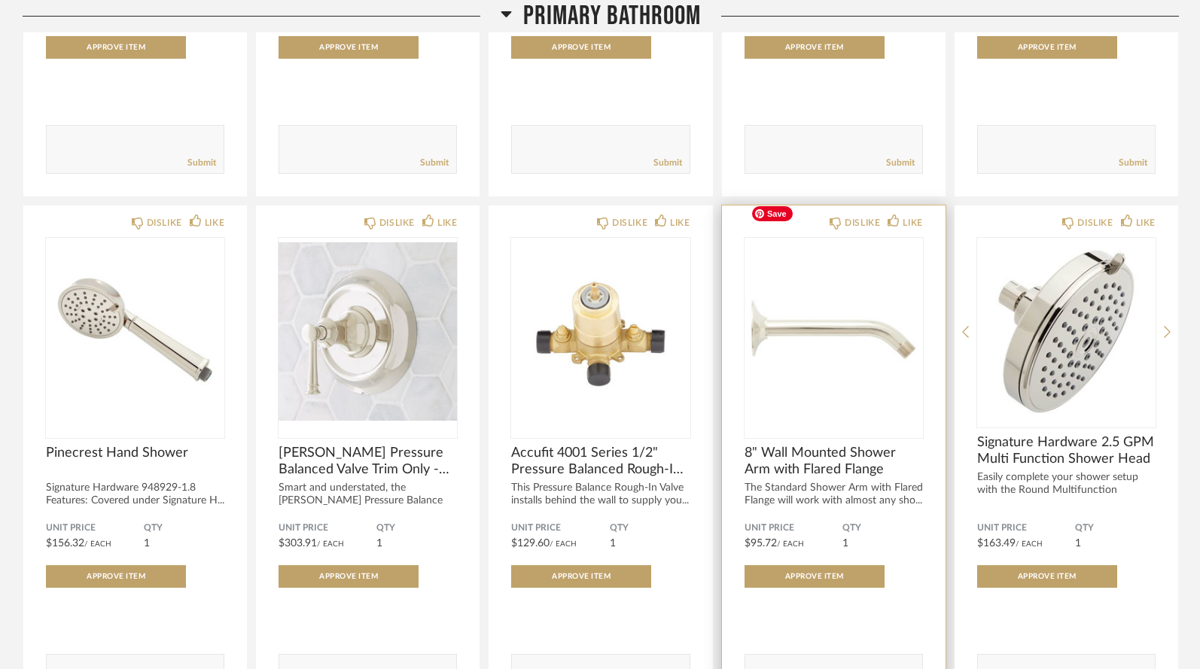
scroll to position [4673, 0]
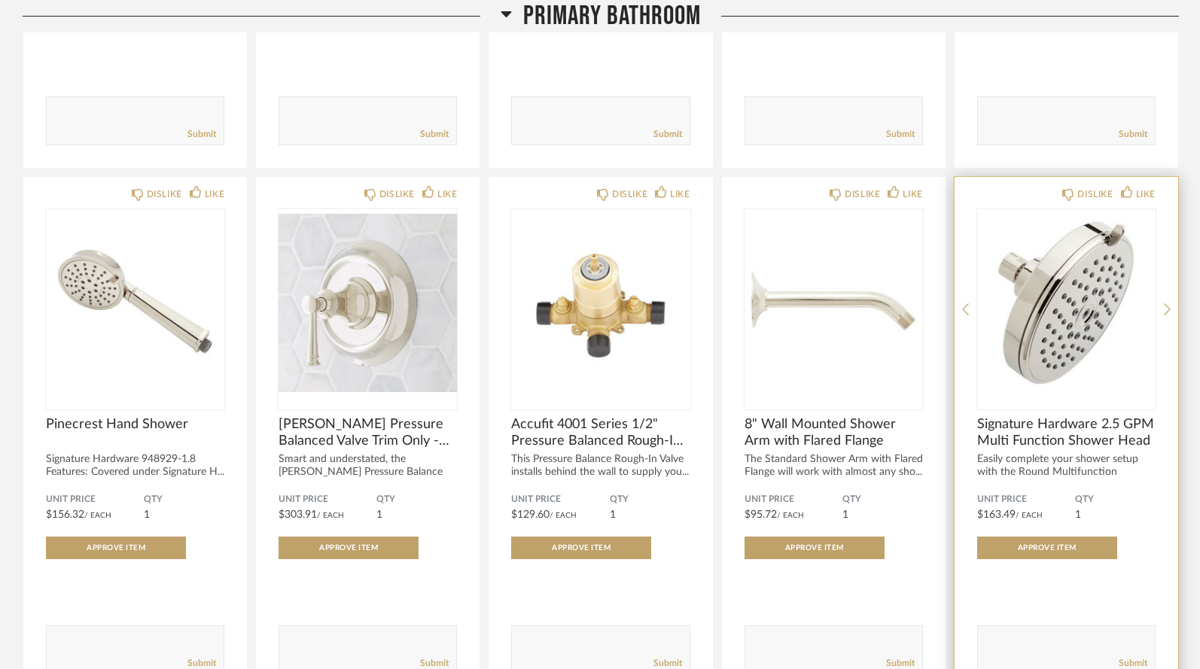
click at [1078, 416] on span "Signature Hardware 2.5 GPM Multi Function Shower Head" at bounding box center [1066, 432] width 178 height 33
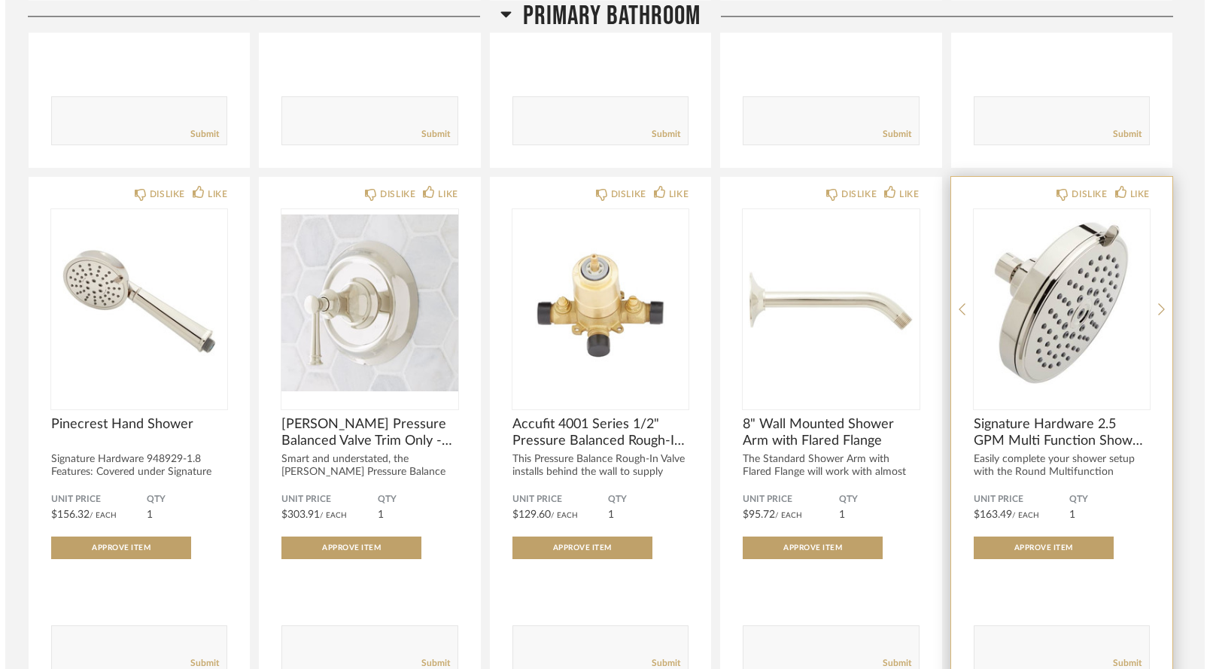
scroll to position [0, 0]
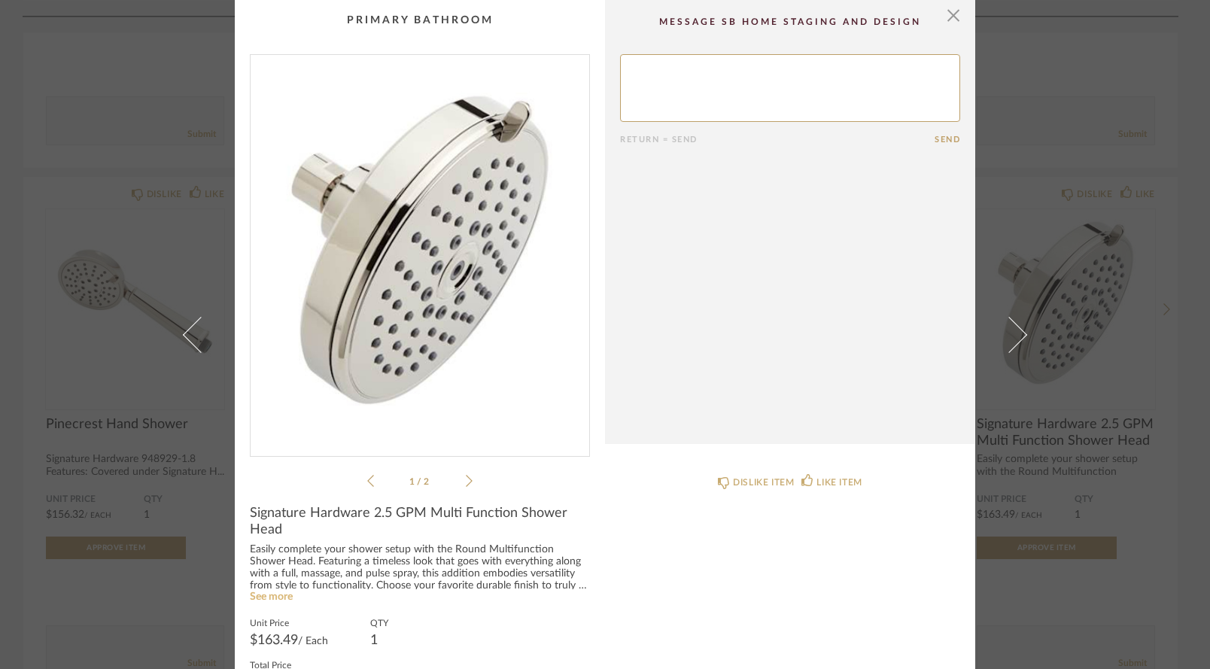
click at [266, 600] on link "See more" at bounding box center [271, 597] width 43 height 11
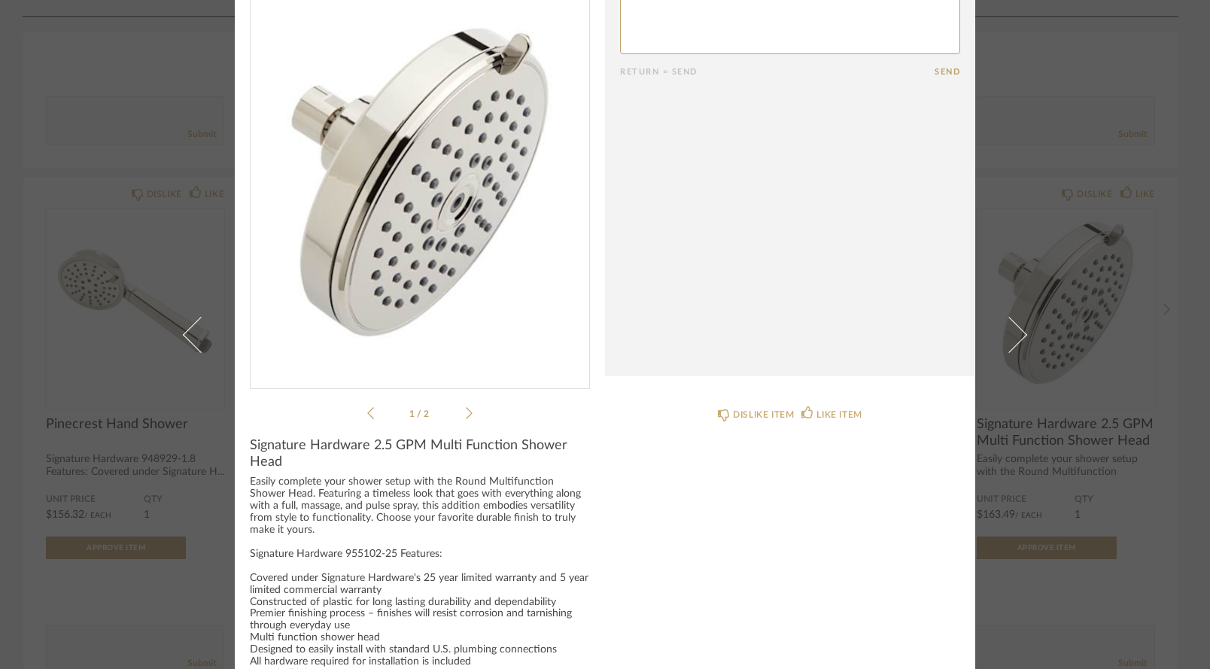
scroll to position [84, 0]
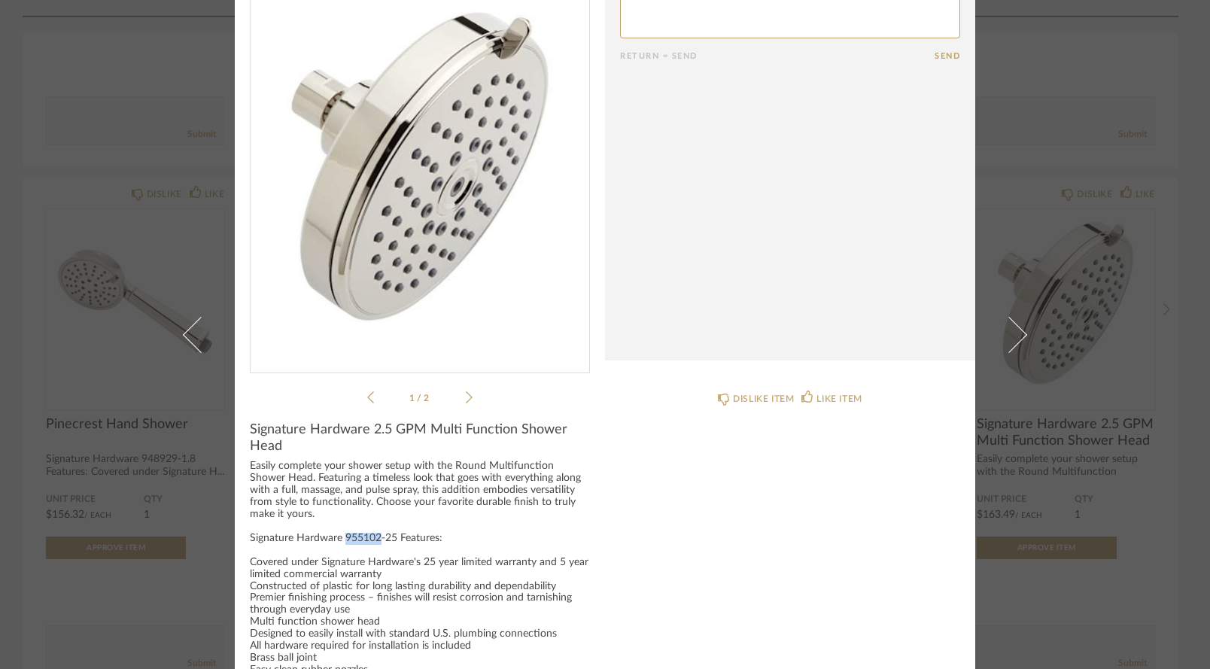
drag, startPoint x: 338, startPoint y: 537, endPoint x: 373, endPoint y: 534, distance: 35.4
click at [373, 534] on div "Easily complete your shower setup with the Round Multifunction Shower Head. Fea…" at bounding box center [420, 599] width 340 height 276
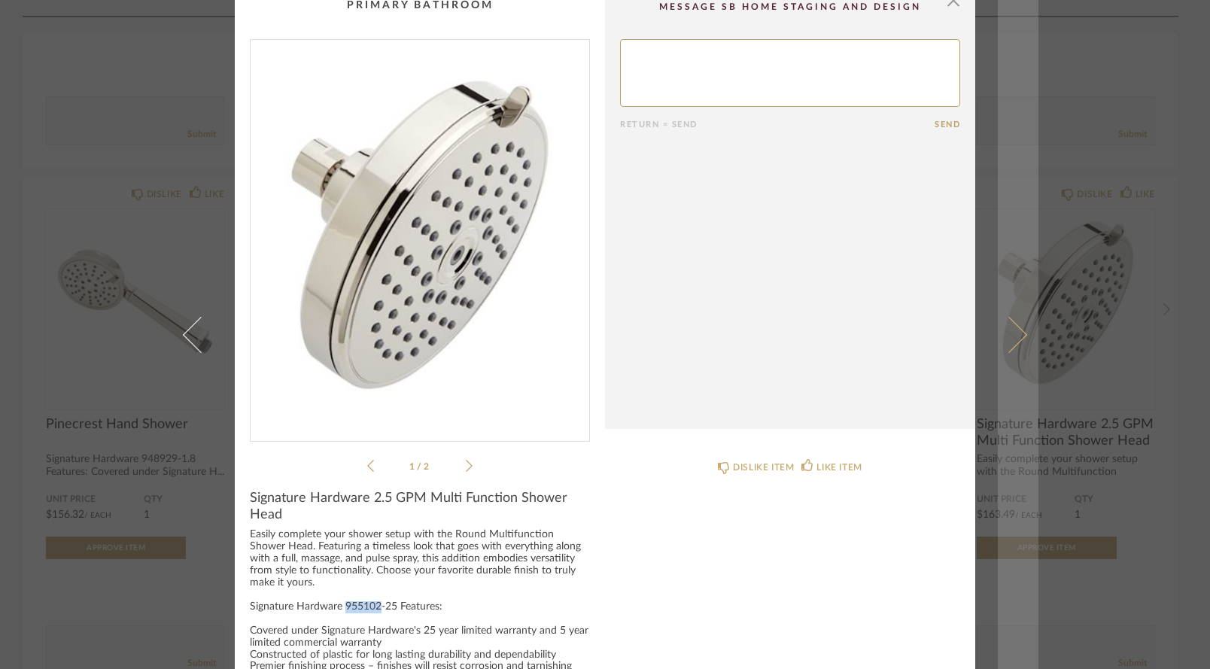
scroll to position [11, 0]
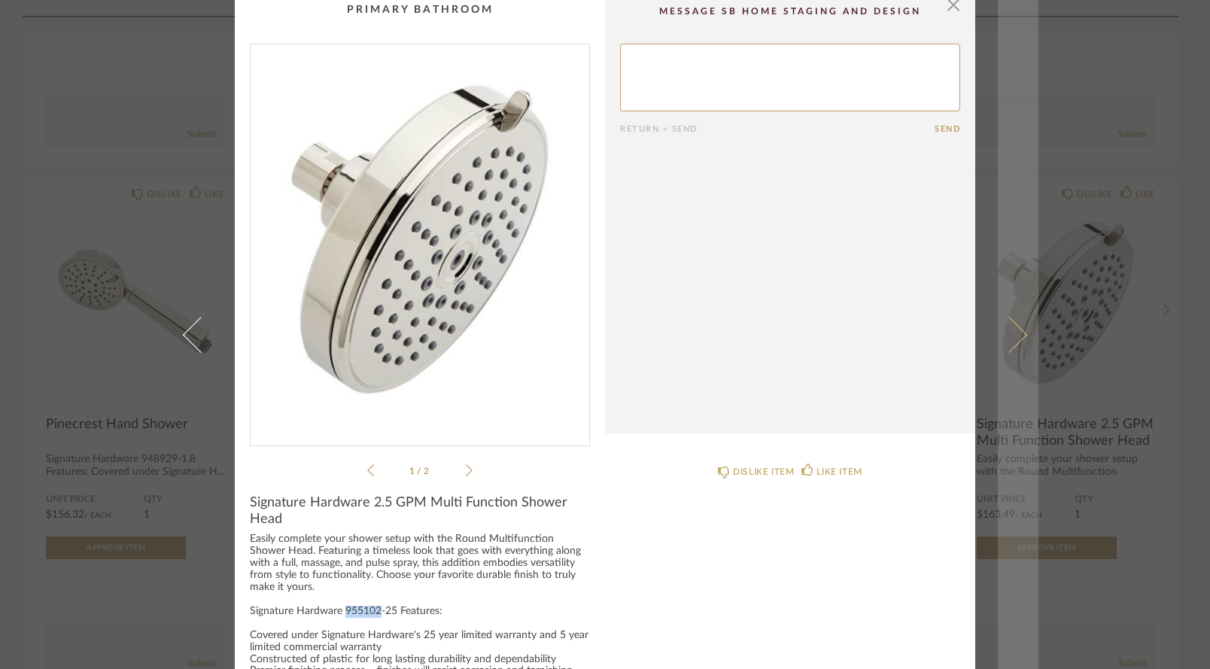
click at [1019, 70] on link at bounding box center [1018, 334] width 41 height 669
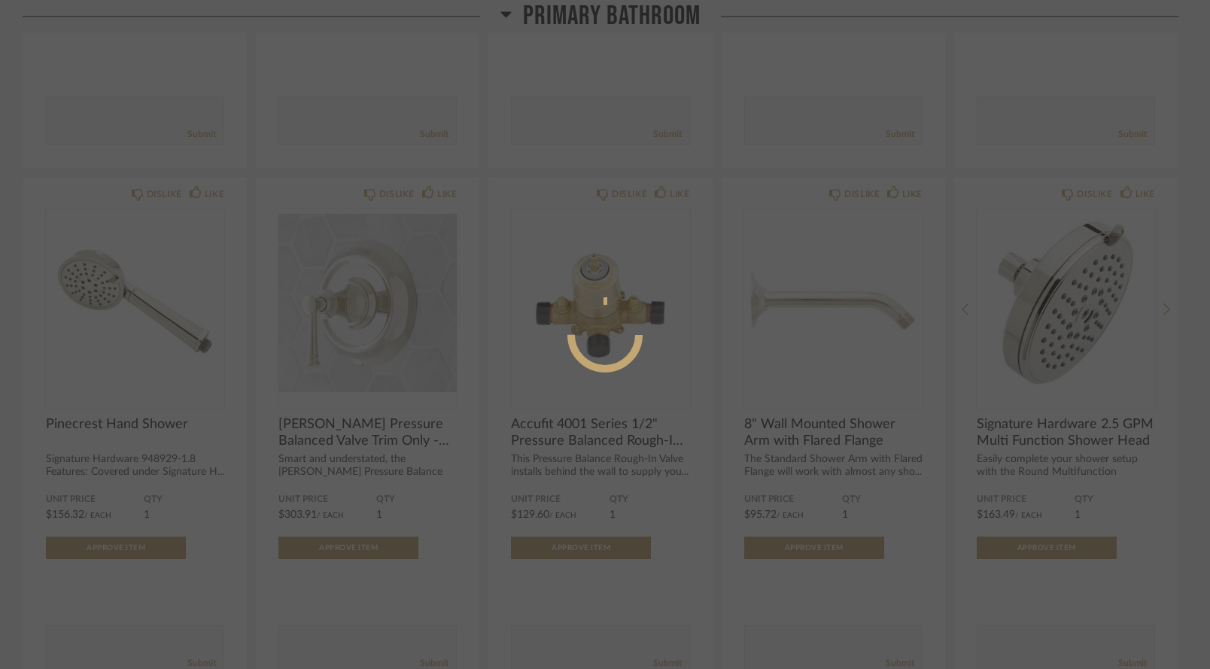
scroll to position [0, 0]
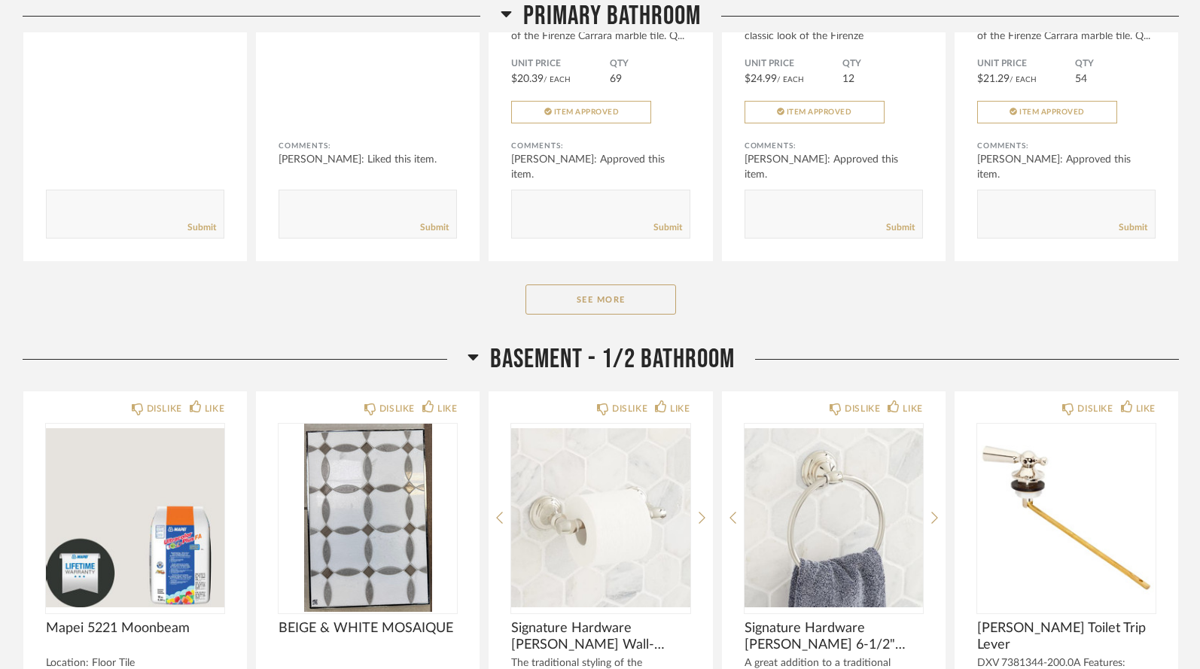
scroll to position [2883, 0]
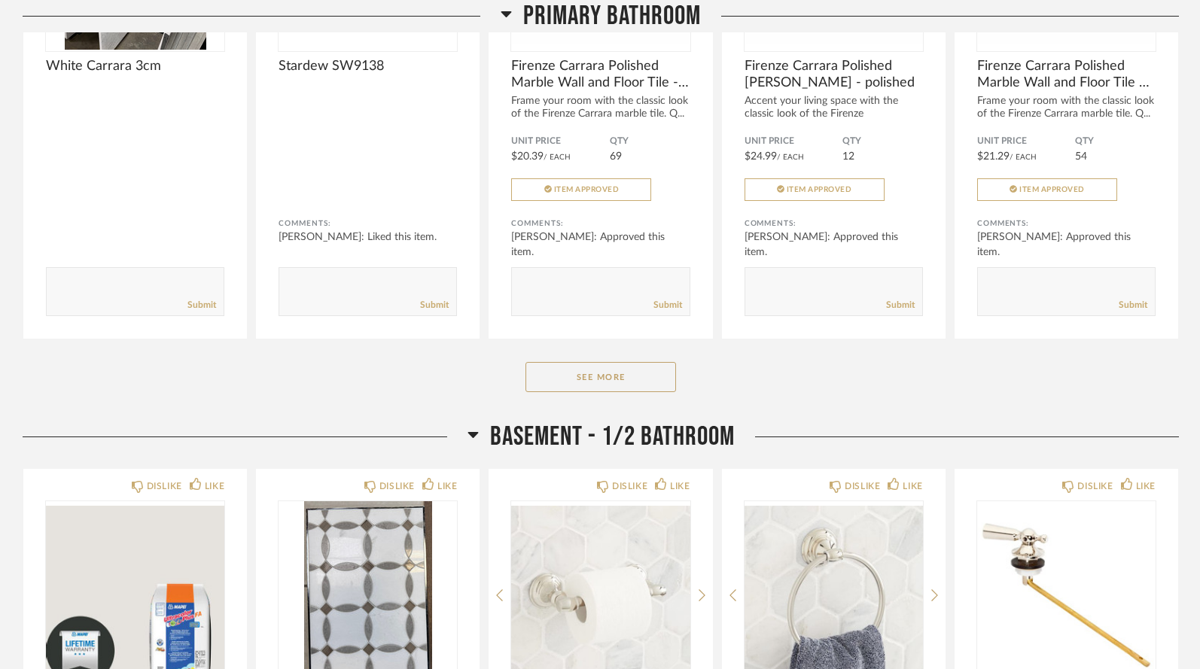
click at [554, 358] on div "Primary Bathroom White Carrara 3cm Comments: Submit DISLIKE LIKE Stardew SW9138…" at bounding box center [601, 101] width 1156 height 640
click at [561, 362] on button "See More" at bounding box center [600, 377] width 151 height 30
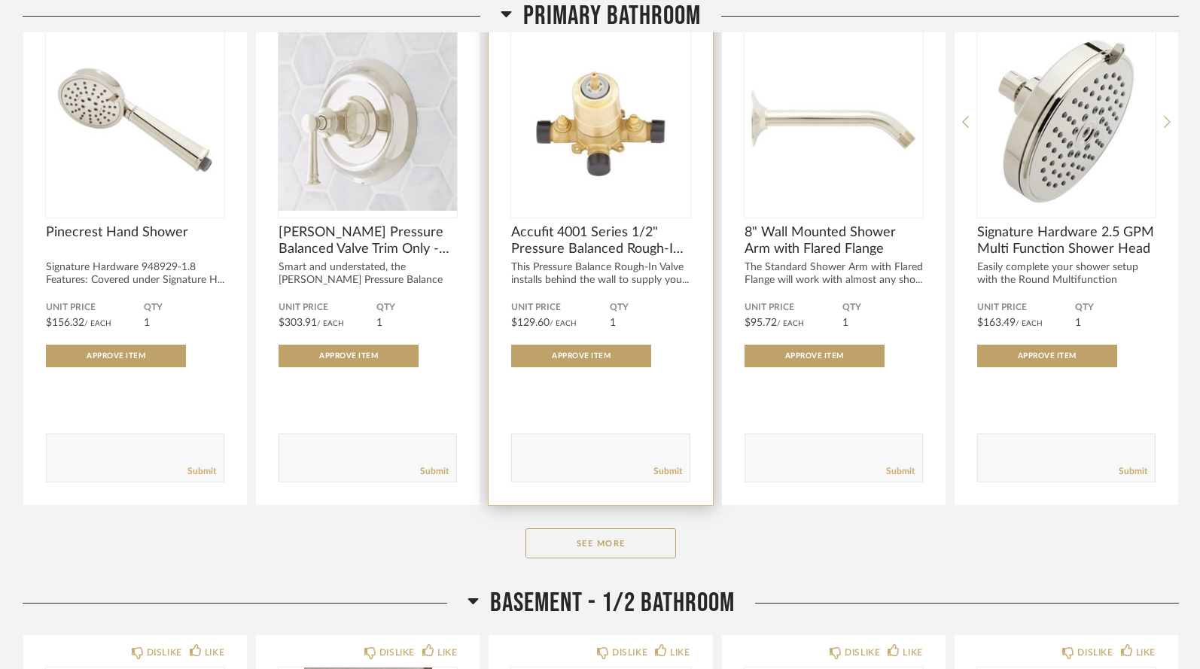
scroll to position [4803, 0]
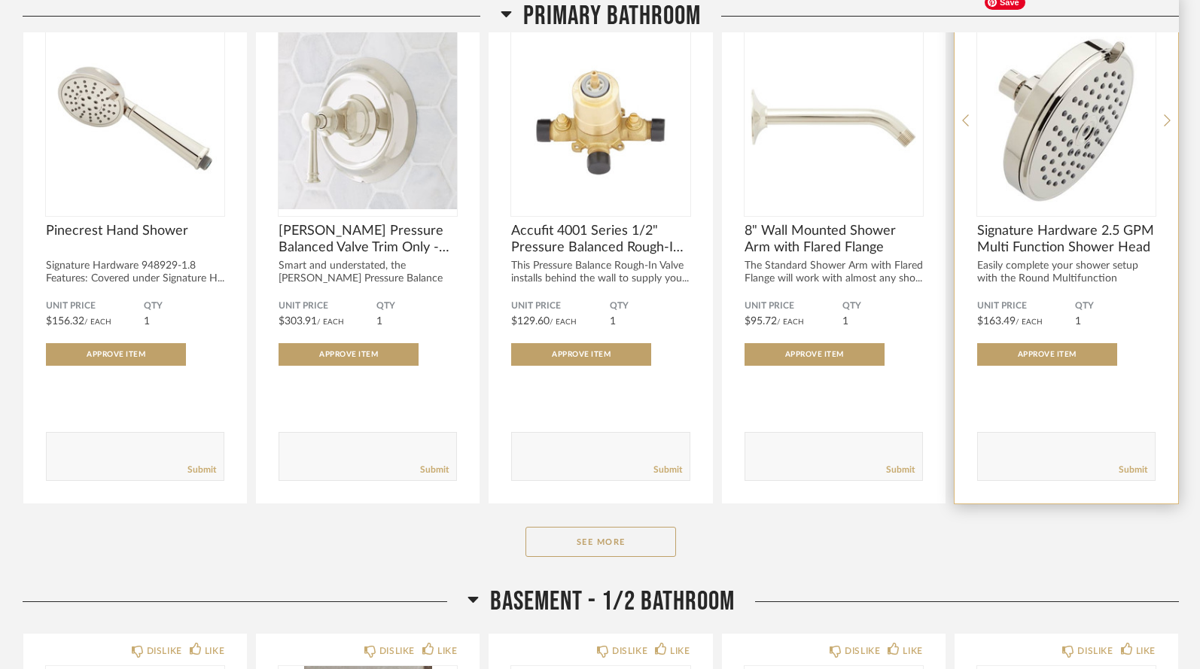
click at [1020, 140] on img "0" at bounding box center [1066, 120] width 178 height 188
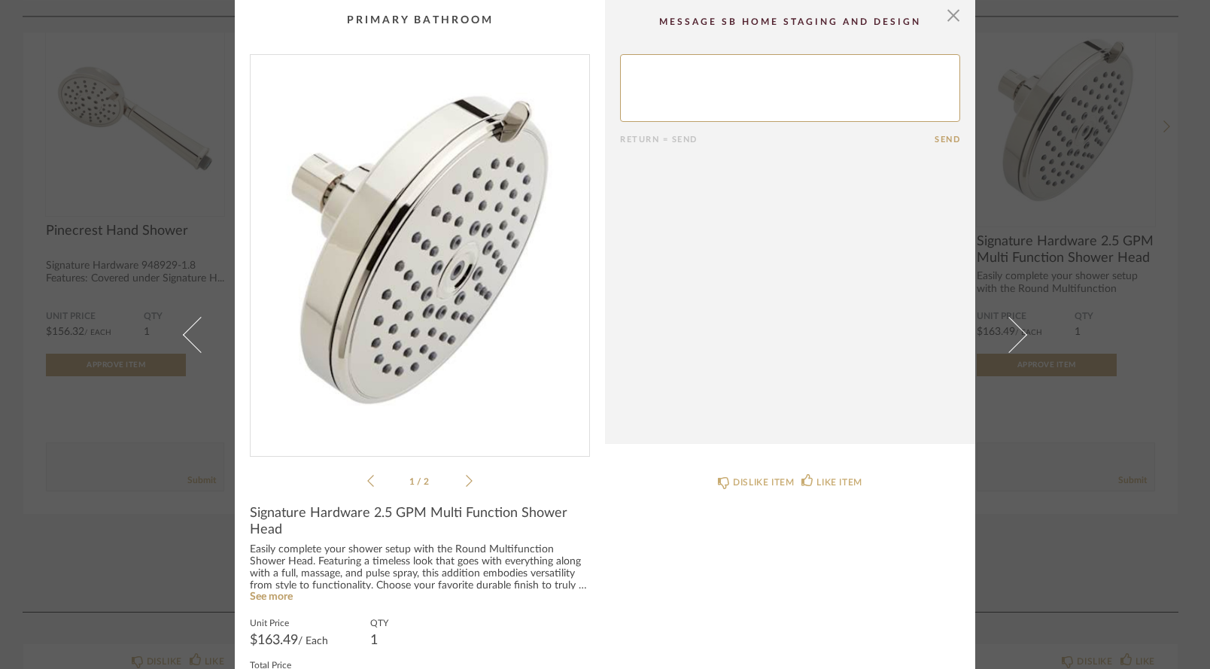
scroll to position [0, 0]
click at [942, 14] on span "button" at bounding box center [954, 15] width 30 height 30
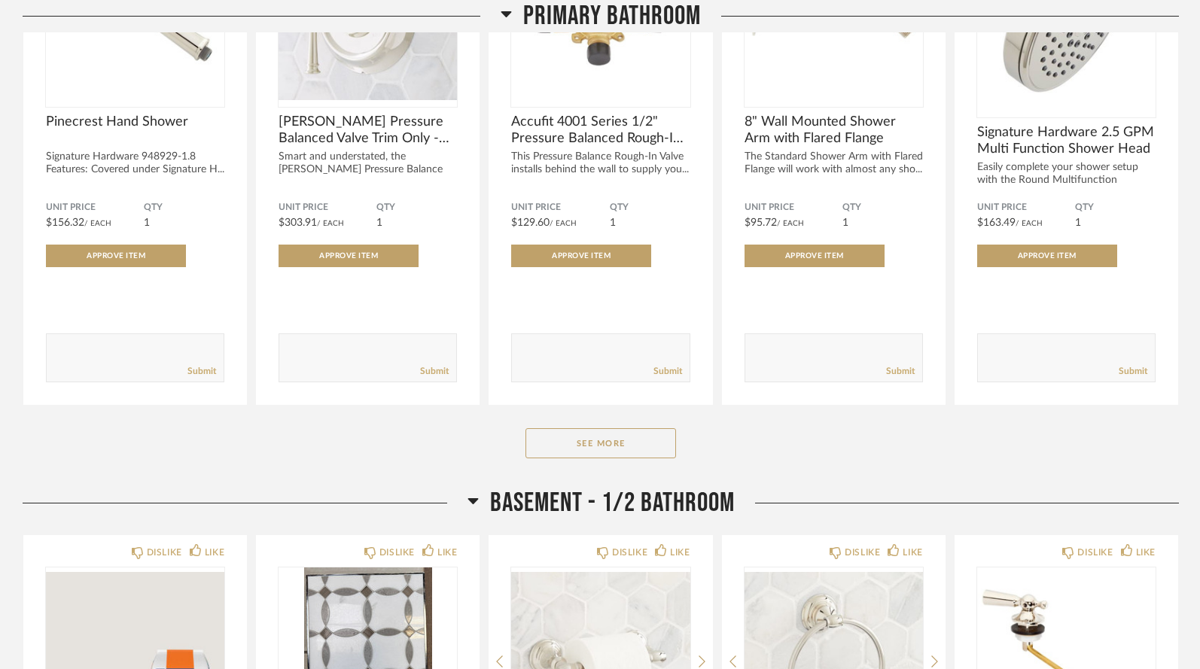
scroll to position [4931, 0]
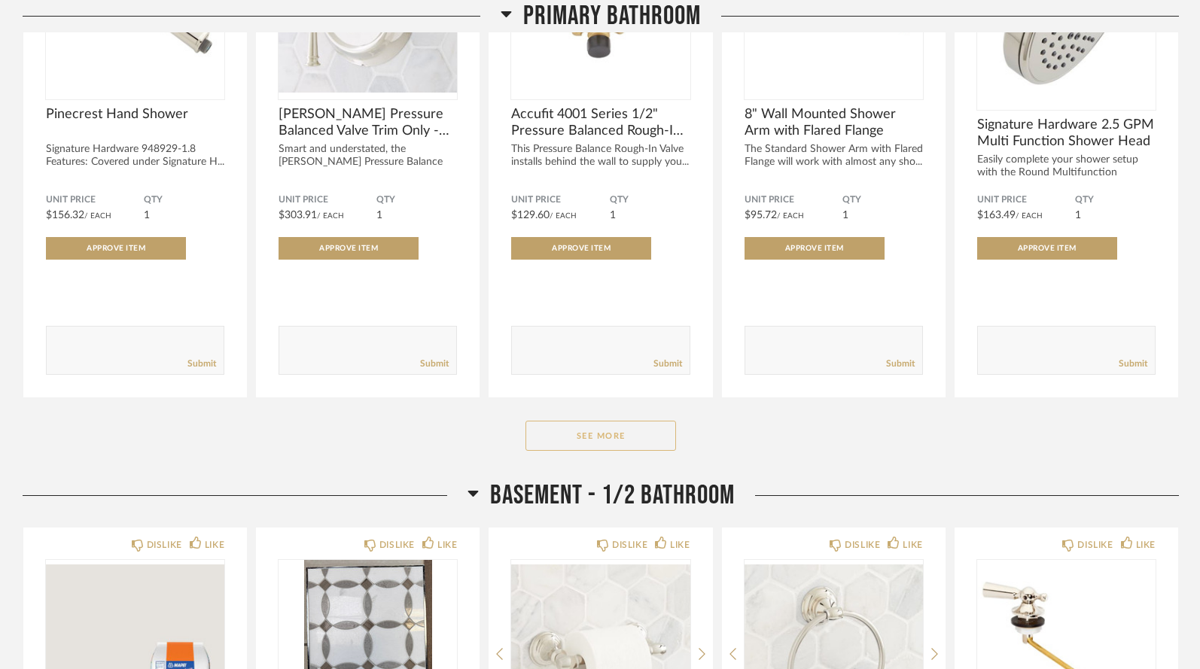
click at [617, 421] on button "See More" at bounding box center [600, 436] width 151 height 30
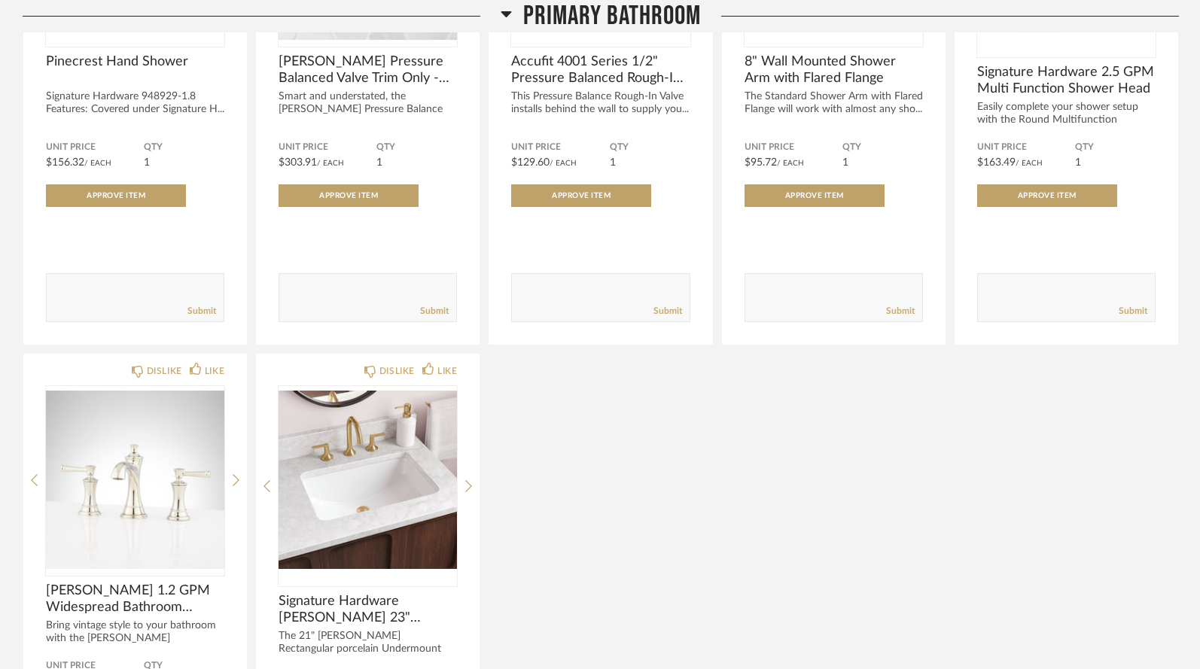
scroll to position [4998, 0]
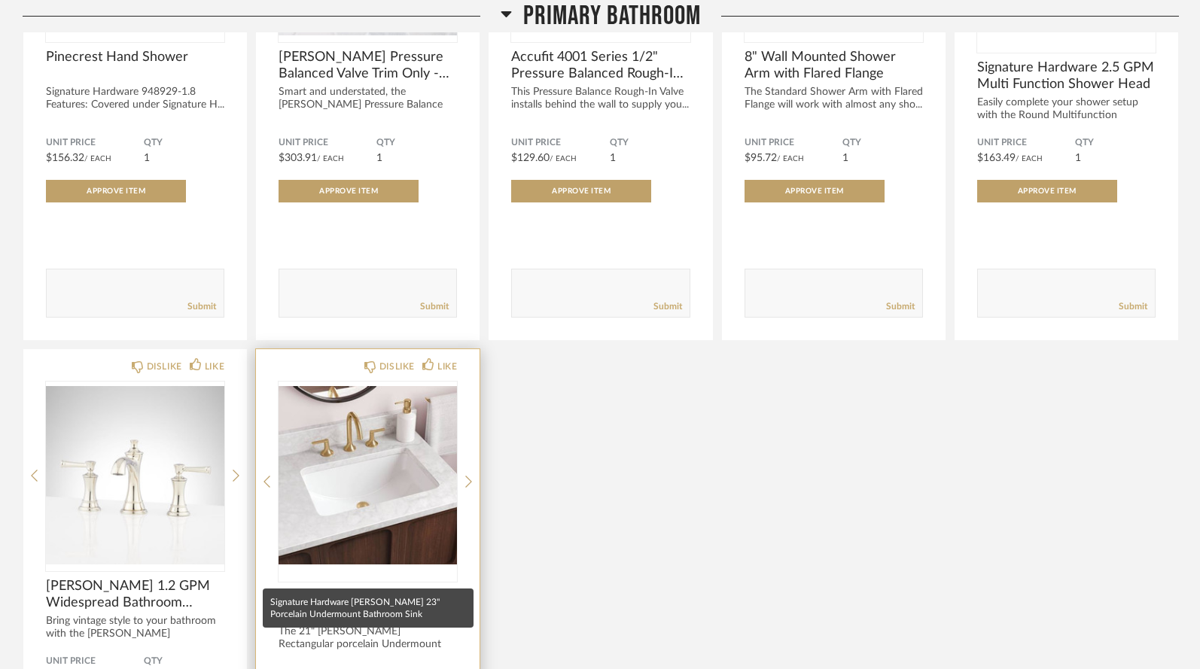
click at [369, 589] on span "Signature Hardware Myers 23" Porcelain Undermount Bathroom Sink" at bounding box center [367, 605] width 178 height 33
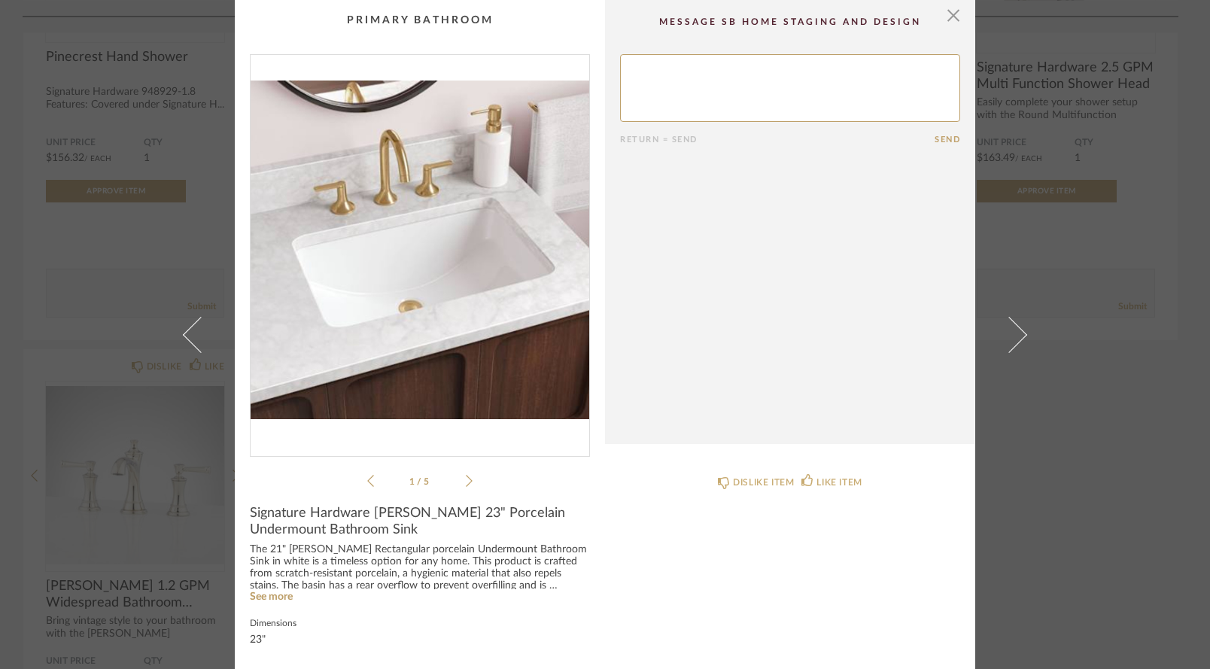
scroll to position [0, 0]
drag, startPoint x: 245, startPoint y: 513, endPoint x: 336, endPoint y: 534, distance: 92.9
click at [336, 534] on span "Signature Hardware Myers 23" Porcelain Undermount Bathroom Sink" at bounding box center [420, 521] width 340 height 33
copy span "Signature Hardware Myers 23" Porcelain Undermount Bathroom Sink"
click at [953, 17] on span "button" at bounding box center [954, 15] width 30 height 30
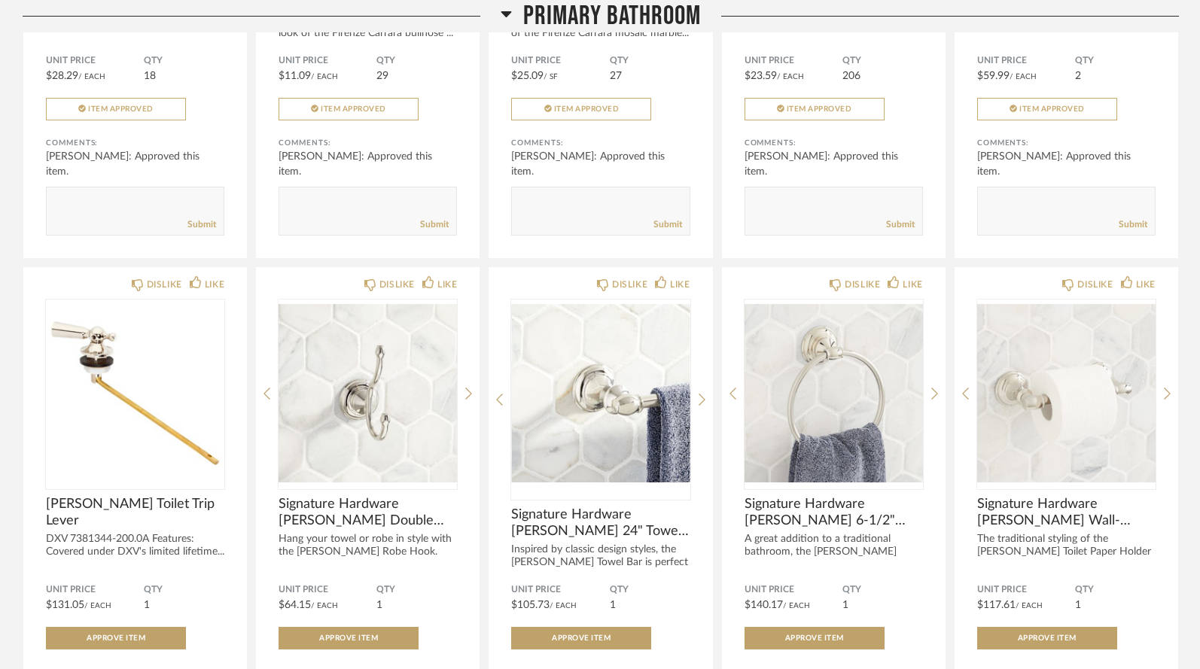
scroll to position [3496, 0]
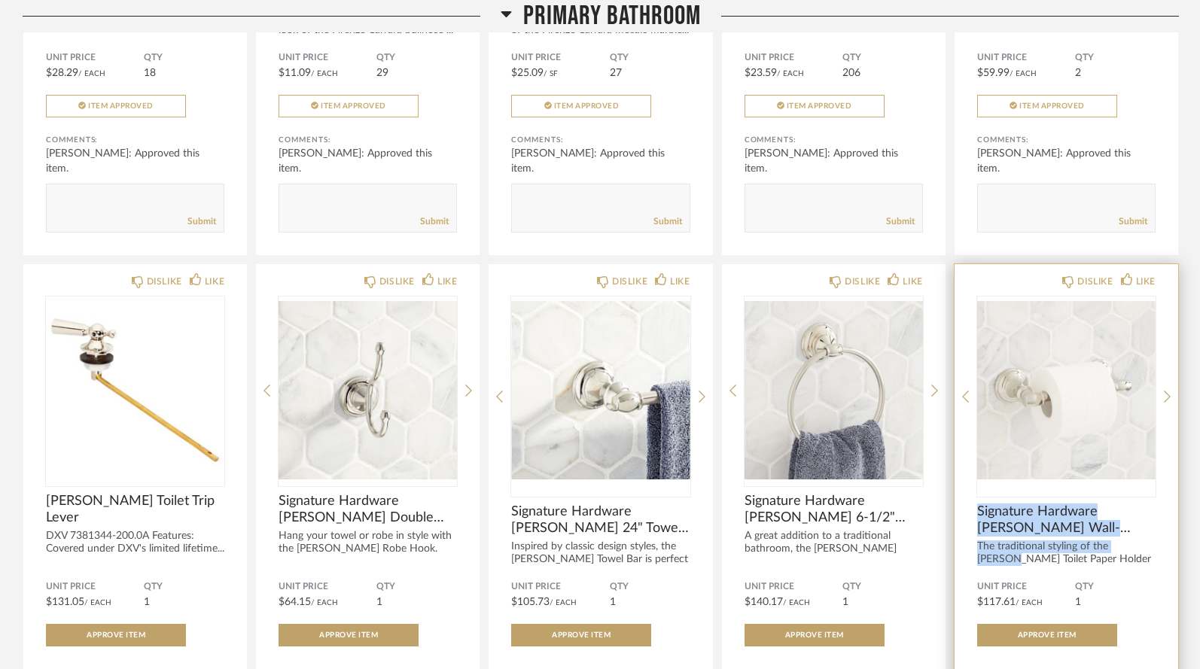
drag, startPoint x: 979, startPoint y: 471, endPoint x: 1146, endPoint y: 505, distance: 170.5
click at [1146, 505] on div "Signature Hardware Beasley Wall-Mounted Toilet Paper Holder The traditional sty…" at bounding box center [1066, 535] width 178 height 62
click at [1094, 413] on img "0" at bounding box center [1066, 391] width 178 height 188
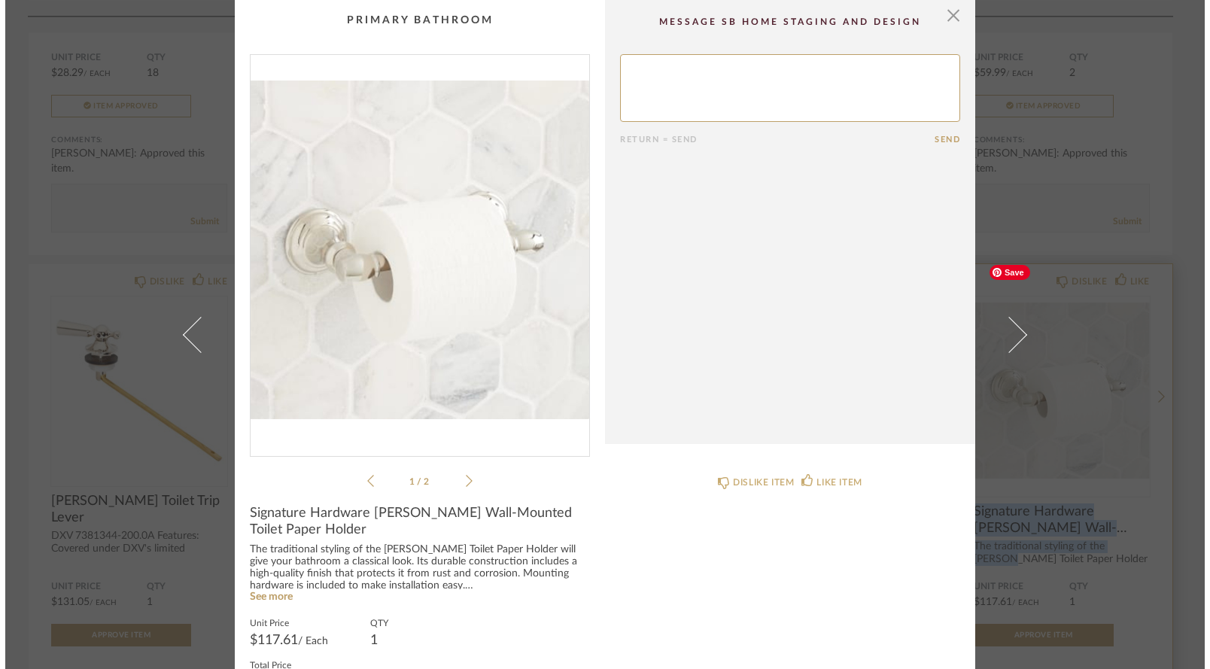
scroll to position [0, 0]
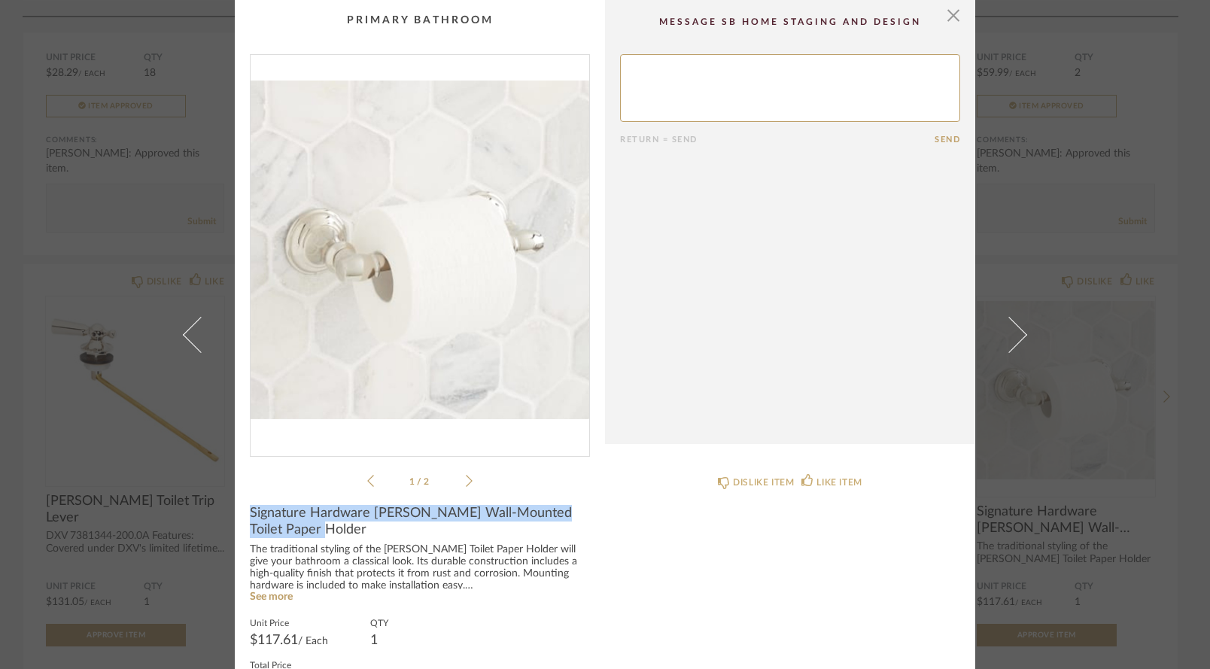
drag, startPoint x: 242, startPoint y: 511, endPoint x: 290, endPoint y: 534, distance: 52.5
click at [290, 534] on cpp-summary-info "Signature Hardware Beasley Wall-Mounted Toilet Paper Holder The traditional sty…" at bounding box center [420, 613] width 370 height 247
copy span "Signature Hardware [PERSON_NAME] Wall-Mounted Toilet Paper Holder"
click at [944, 16] on span "button" at bounding box center [954, 15] width 30 height 30
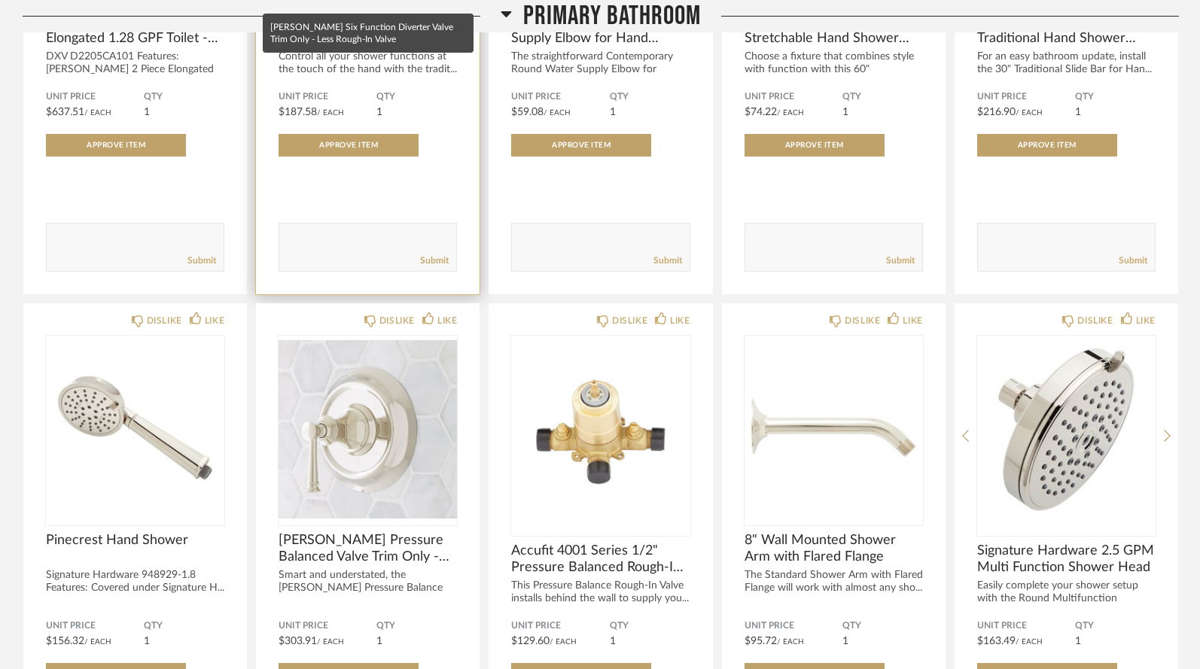
scroll to position [4526, 0]
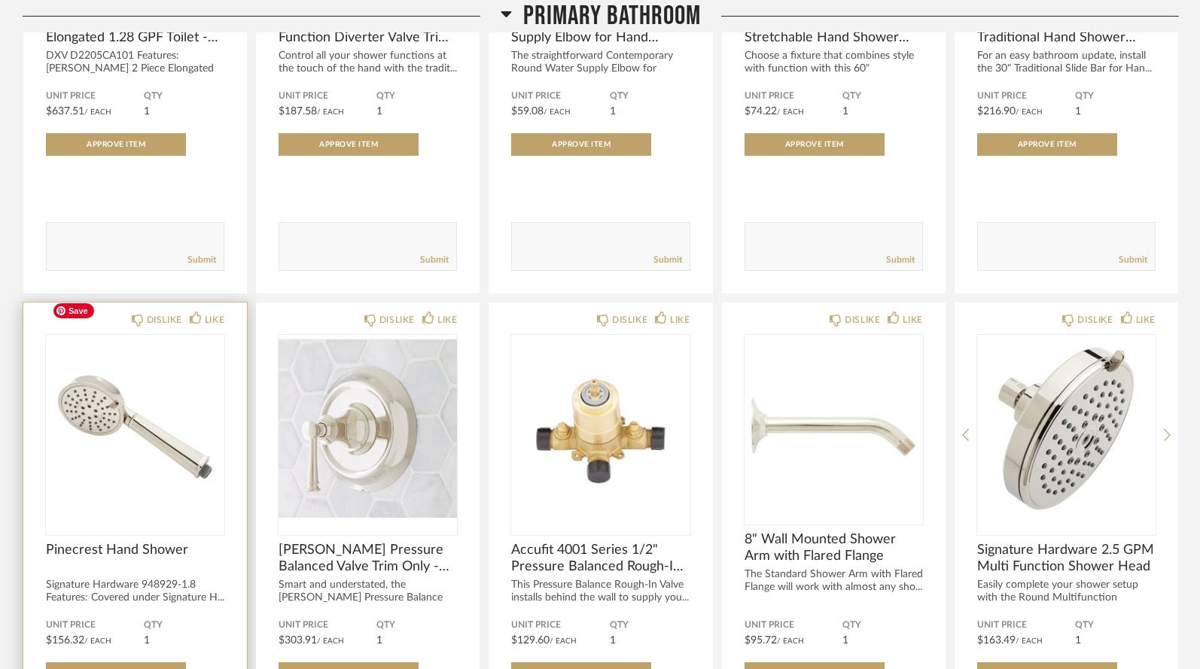
click at [163, 406] on img "0" at bounding box center [135, 429] width 178 height 188
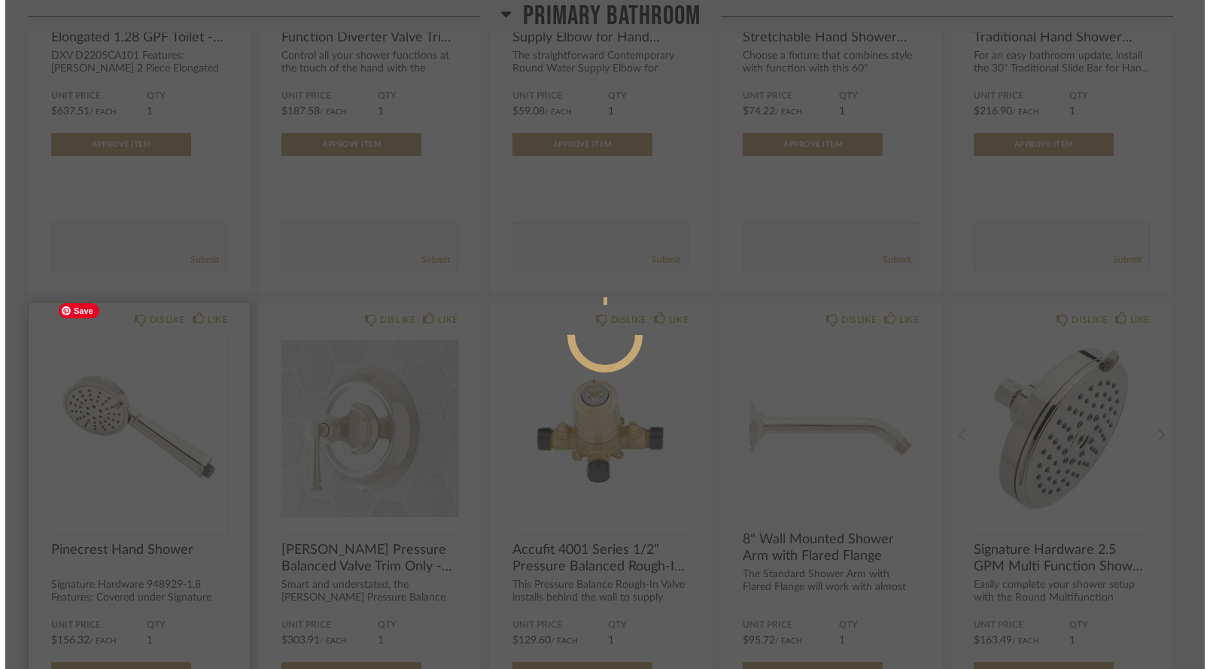
scroll to position [0, 0]
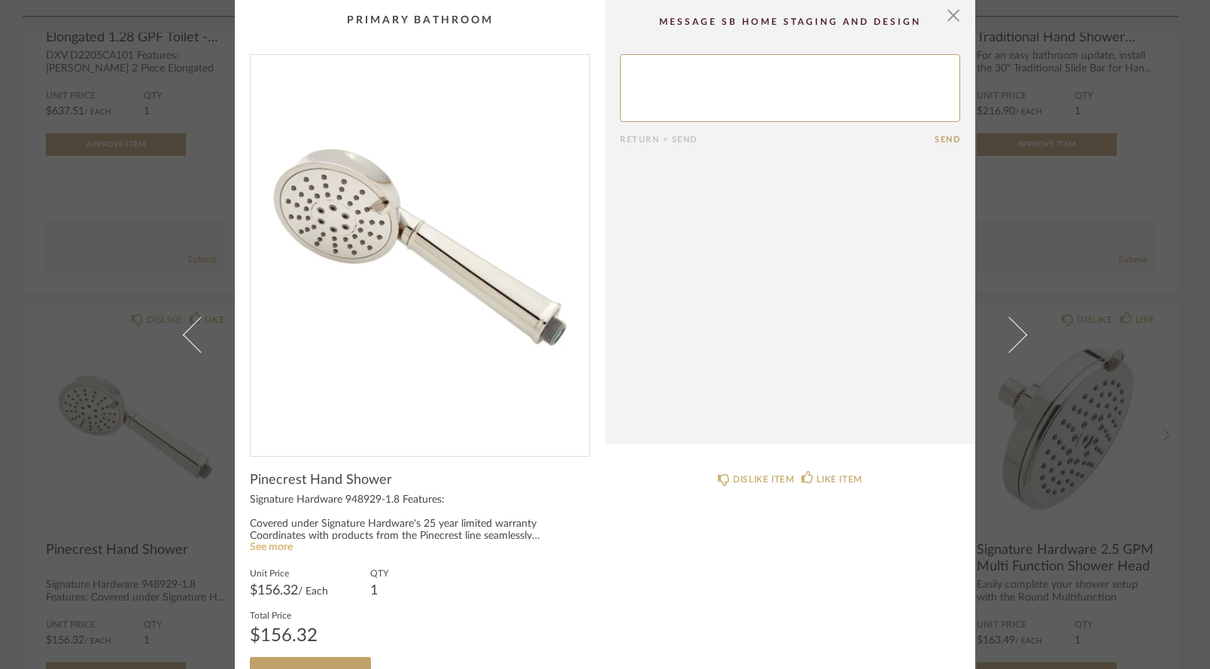
click at [273, 548] on link "See more" at bounding box center [271, 547] width 43 height 11
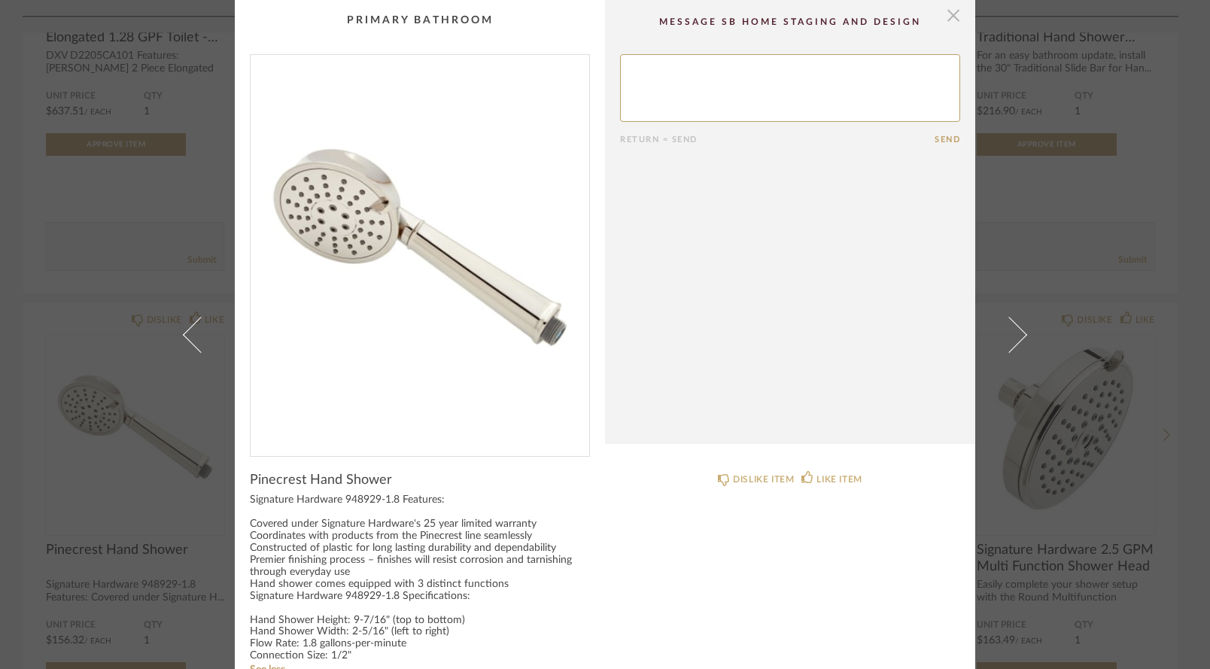
click at [953, 17] on span "button" at bounding box center [954, 15] width 30 height 30
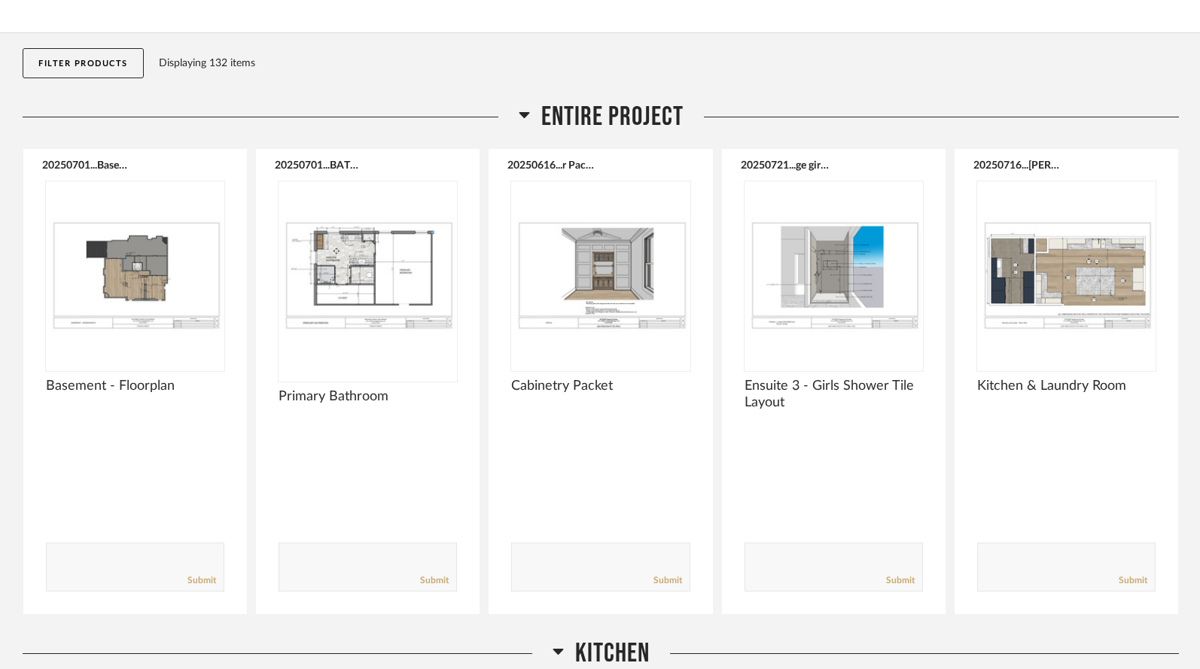
scroll to position [179, 0]
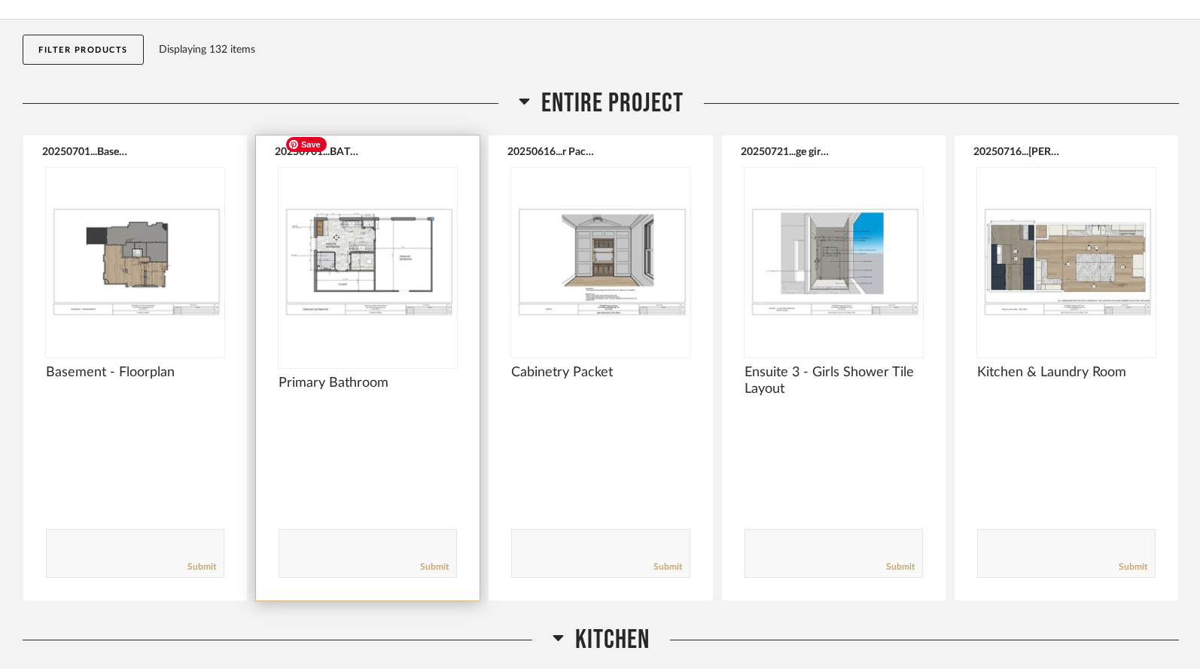
click at [354, 232] on img "0" at bounding box center [367, 262] width 178 height 188
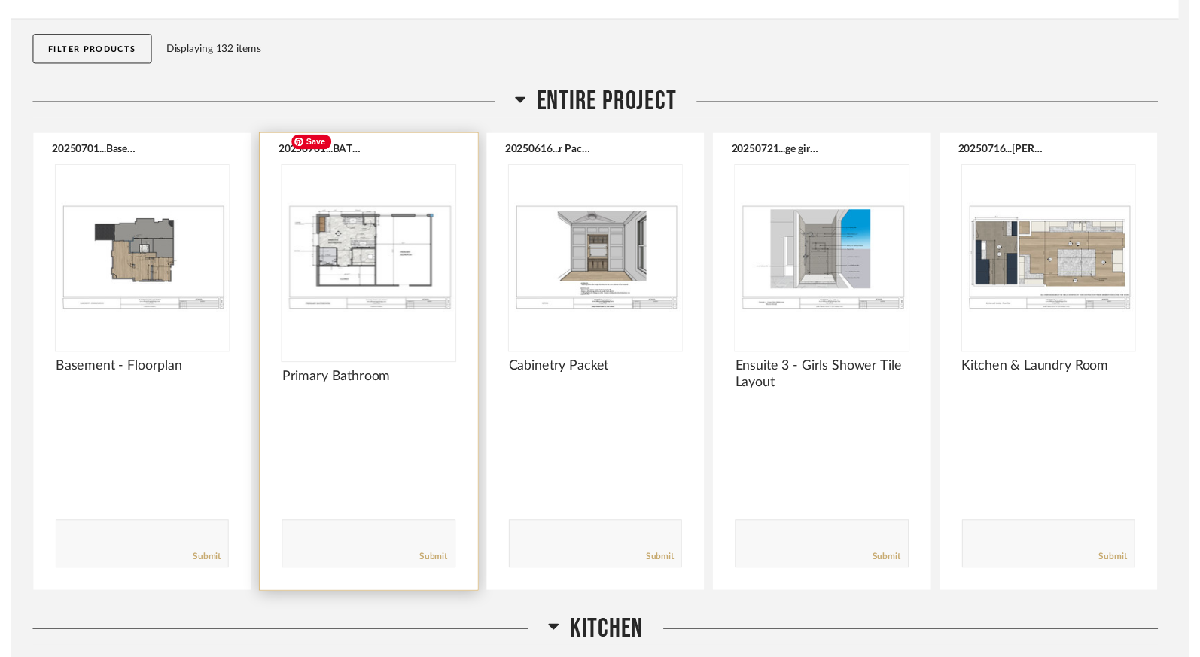
scroll to position [0, 0]
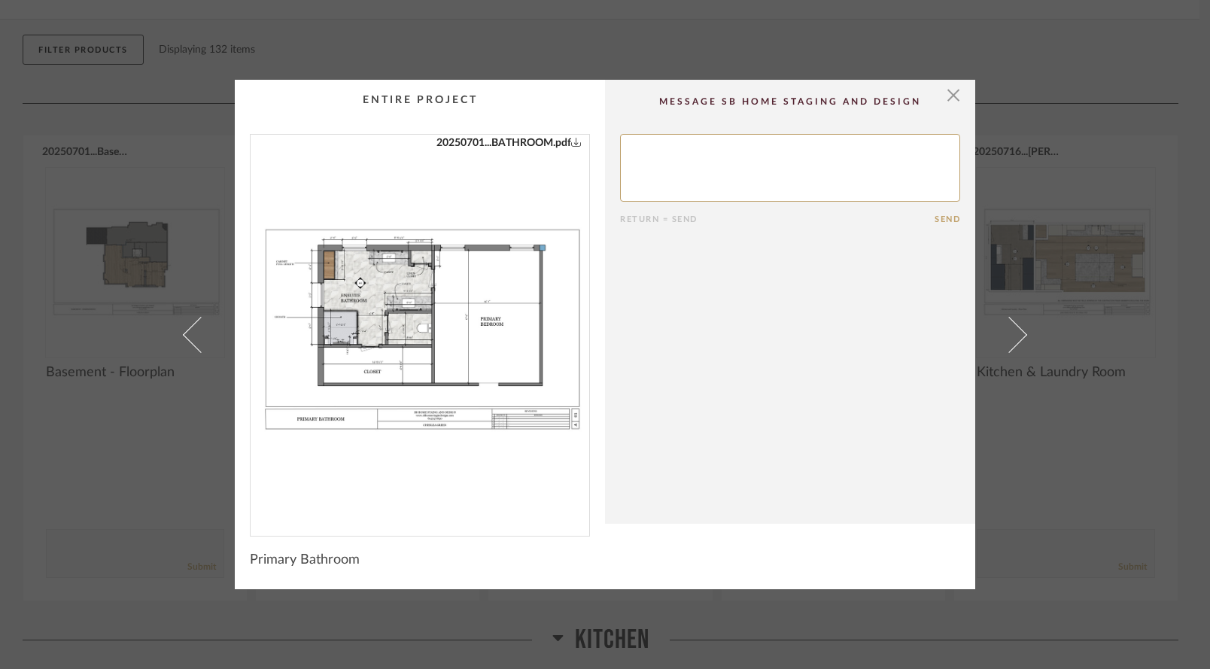
click at [451, 326] on div "20250701...BATHROOM.pdf" at bounding box center [420, 329] width 339 height 389
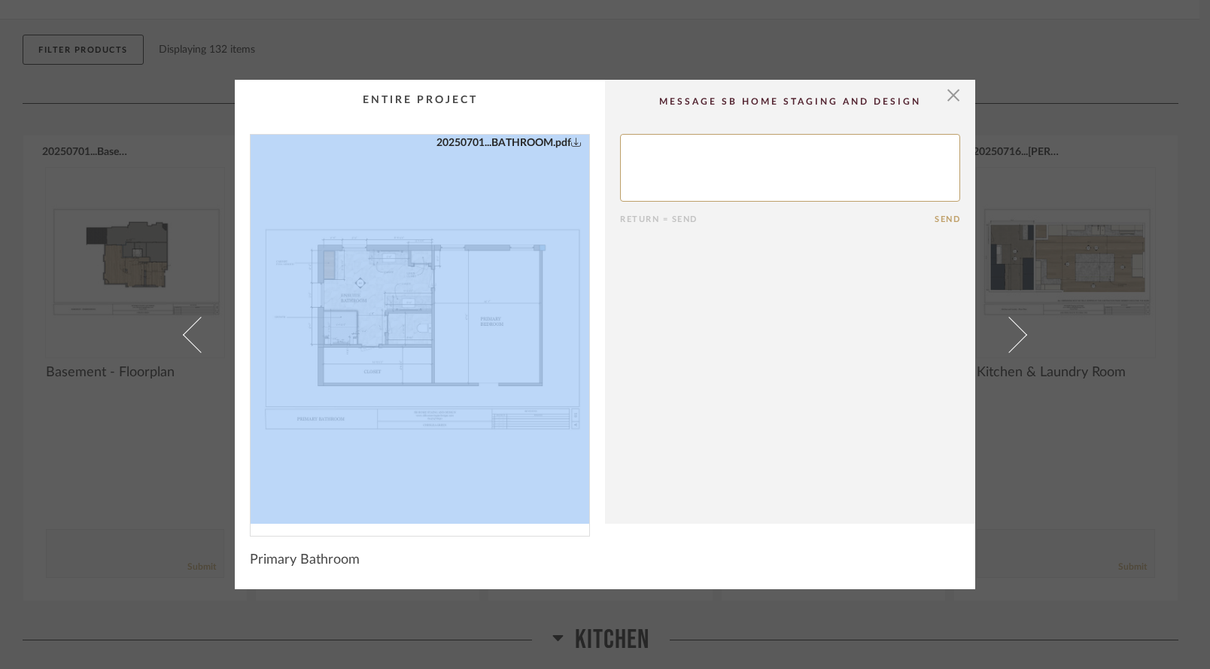
click at [451, 326] on div "20250701...BATHROOM.pdf" at bounding box center [420, 329] width 339 height 389
